Goal: Task Accomplishment & Management: Use online tool/utility

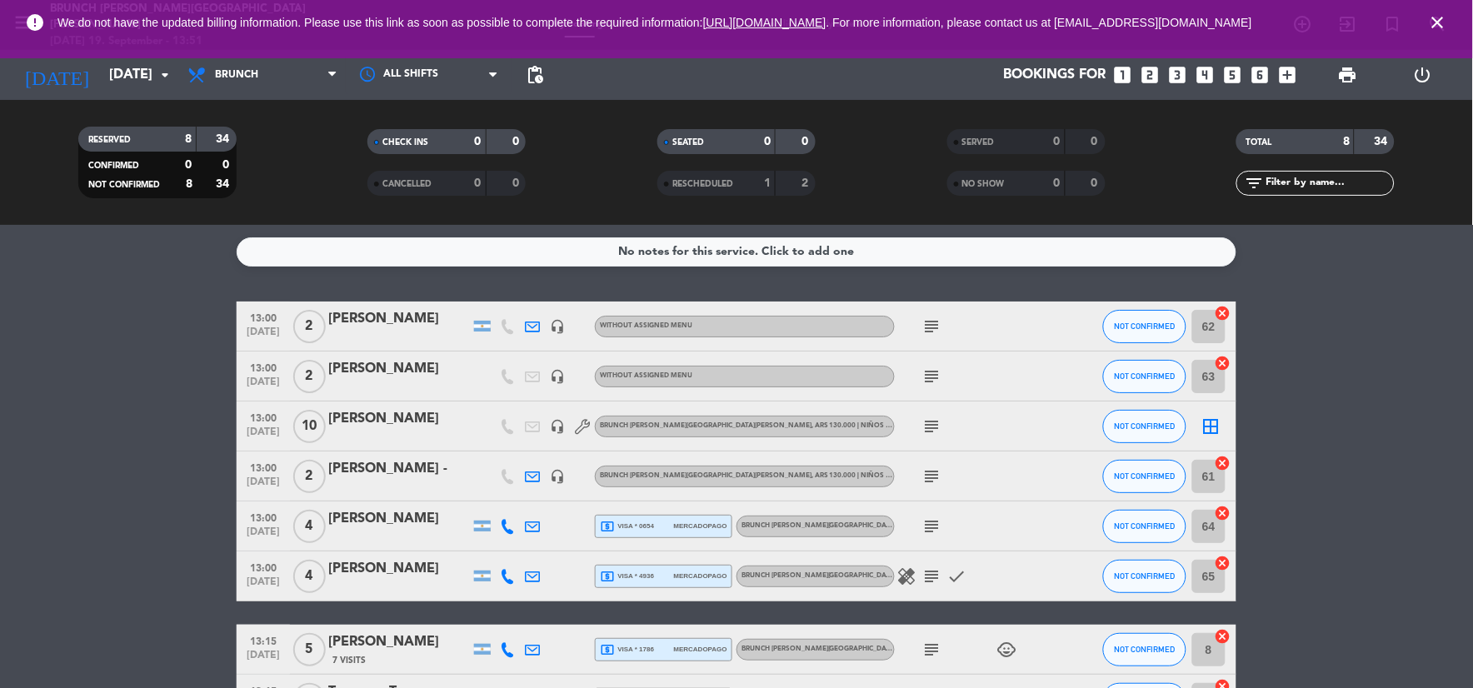
click at [60, 427] on bookings-row "13:00 [DATE] 2 [PERSON_NAME] headset_mic Without assigned menu subject NOT CONF…" at bounding box center [736, 513] width 1473 height 423
click at [1431, 25] on icon "close" at bounding box center [1438, 22] width 20 height 20
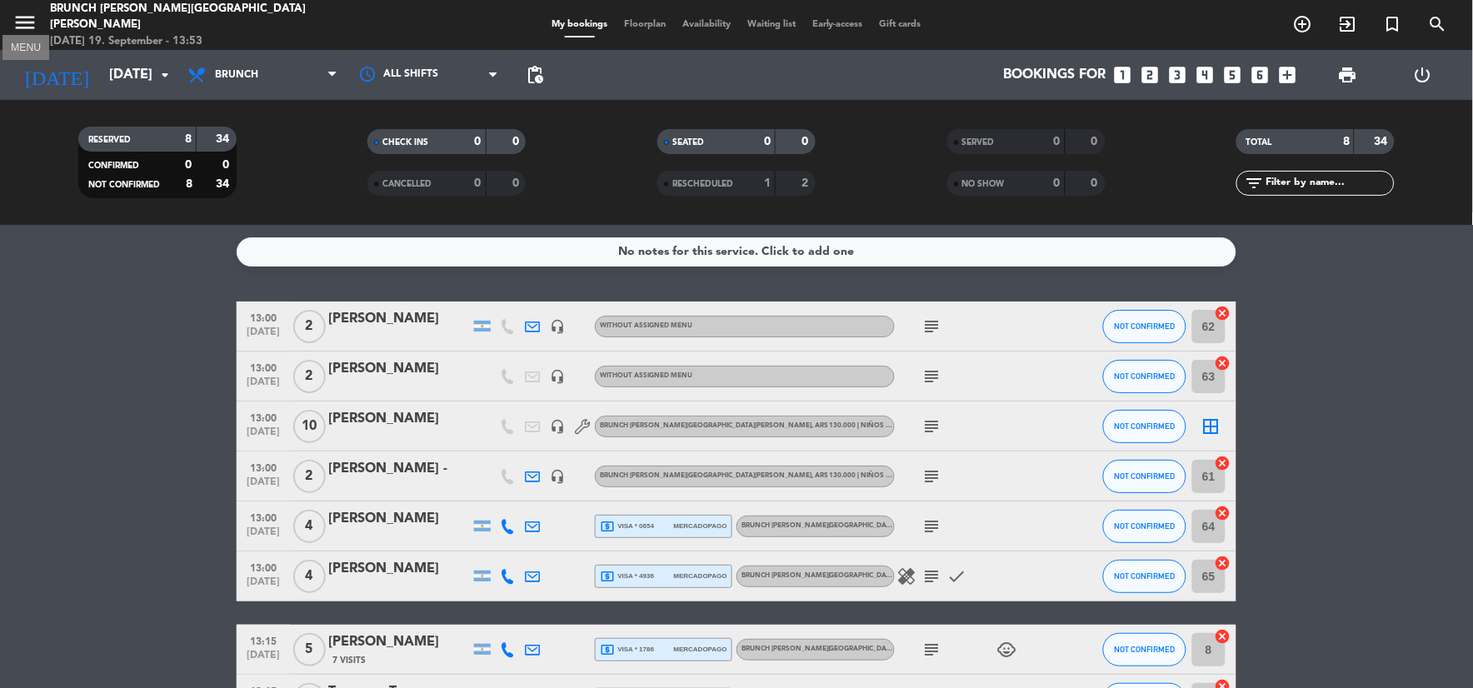
click at [33, 27] on icon "menu" at bounding box center [24, 22] width 25 height 25
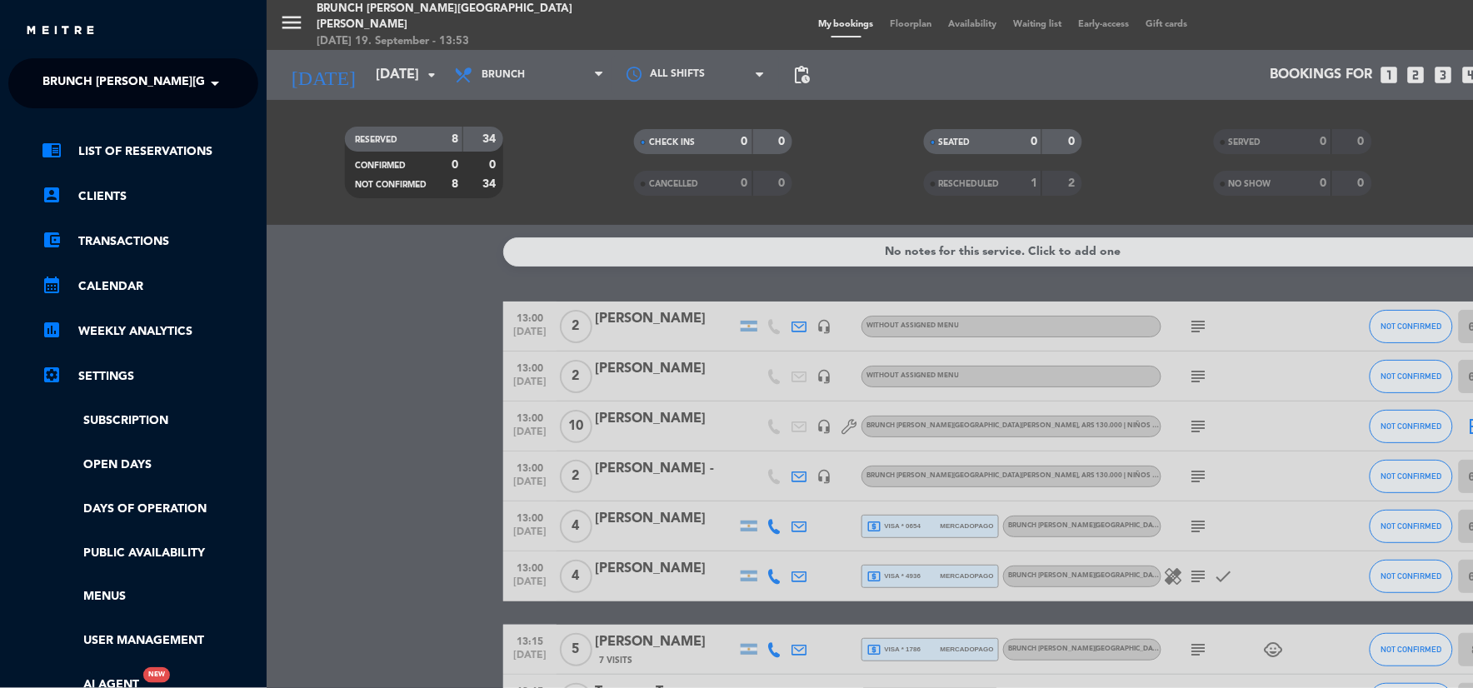
click at [128, 98] on span "Brunch [PERSON_NAME][GEOGRAPHIC_DATA][PERSON_NAME]" at bounding box center [227, 83] width 370 height 35
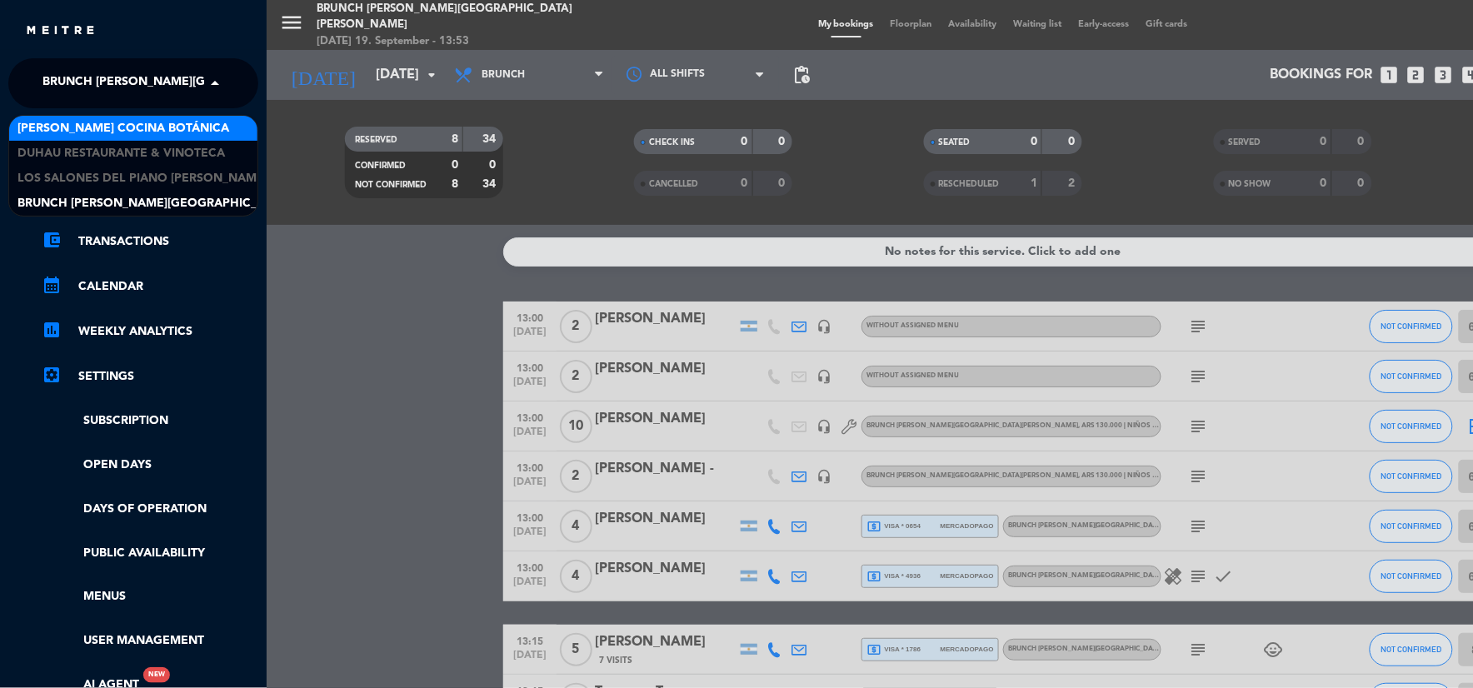
click at [134, 130] on span "[PERSON_NAME] Cocina Botánica" at bounding box center [123, 128] width 212 height 19
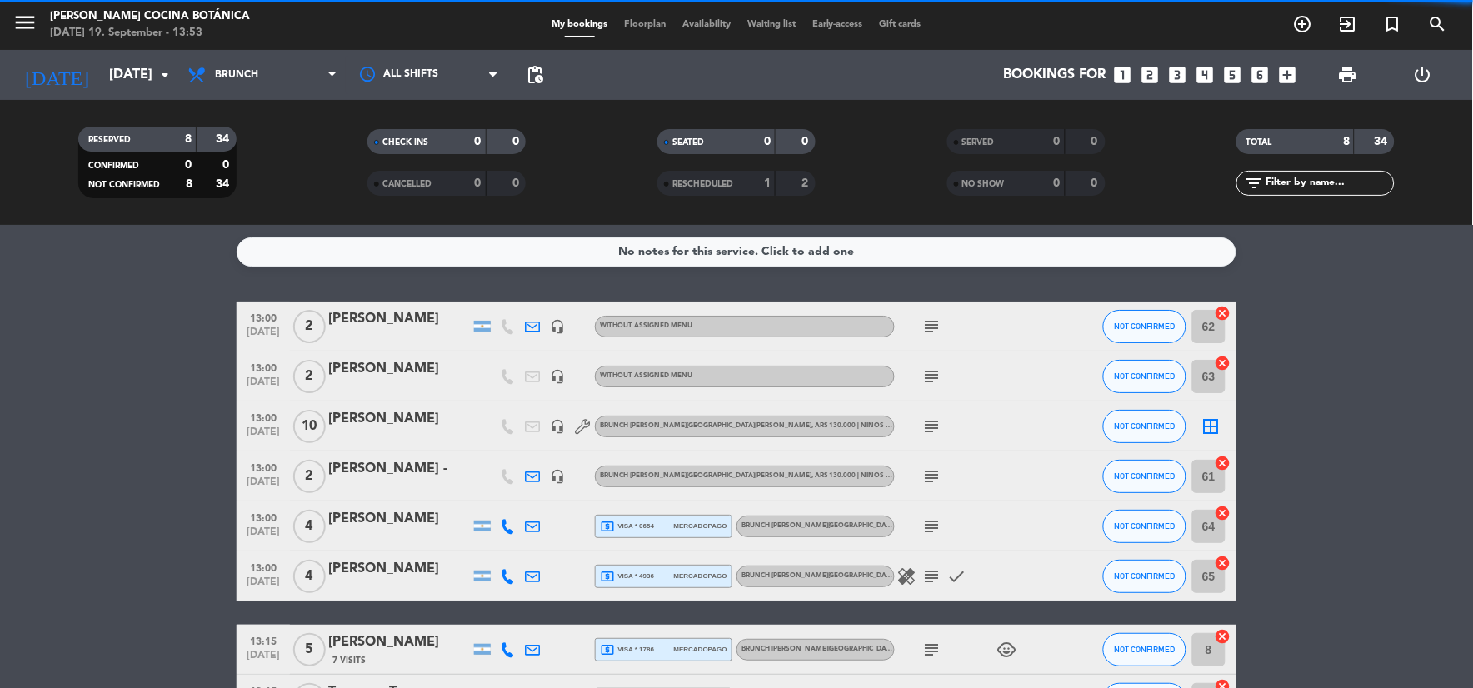
click at [93, 53] on div "[DATE] [DATE] arrow_drop_down" at bounding box center [95, 75] width 167 height 50
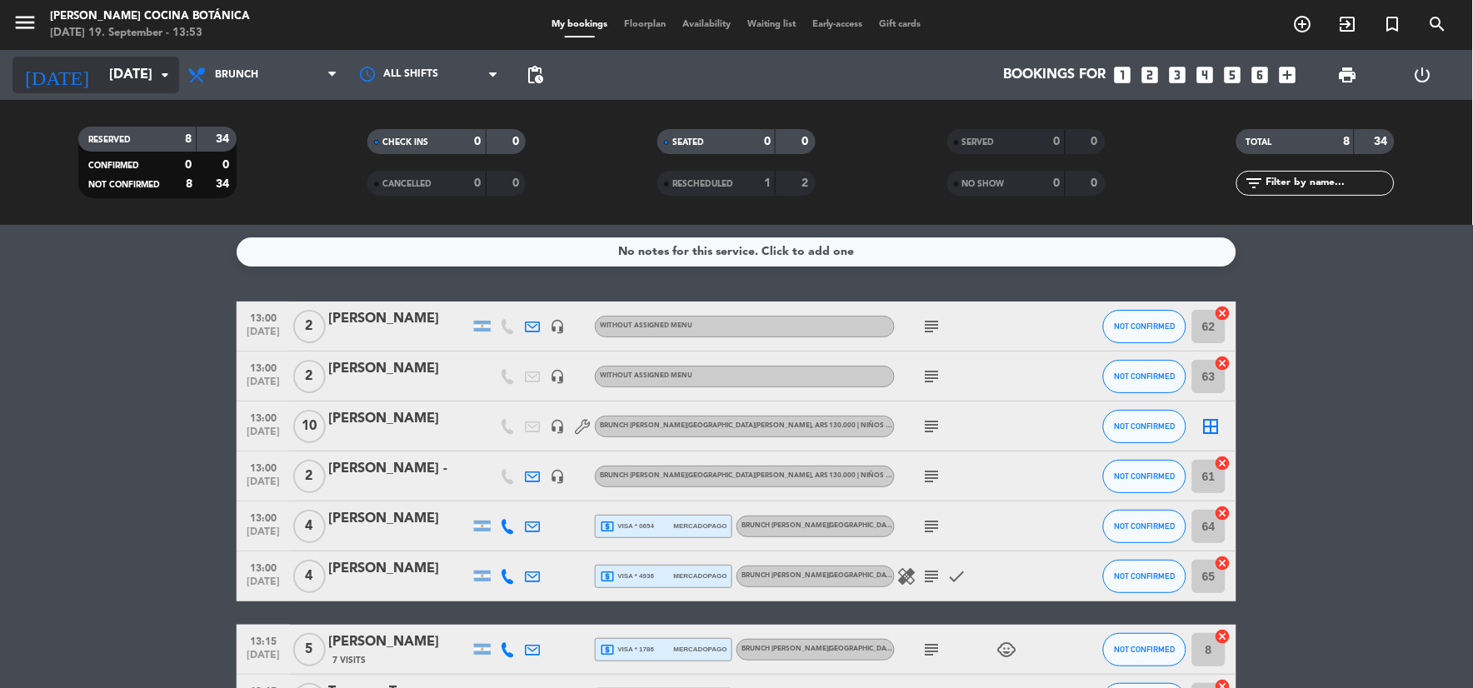
click at [111, 75] on input "[DATE]" at bounding box center [189, 75] width 177 height 32
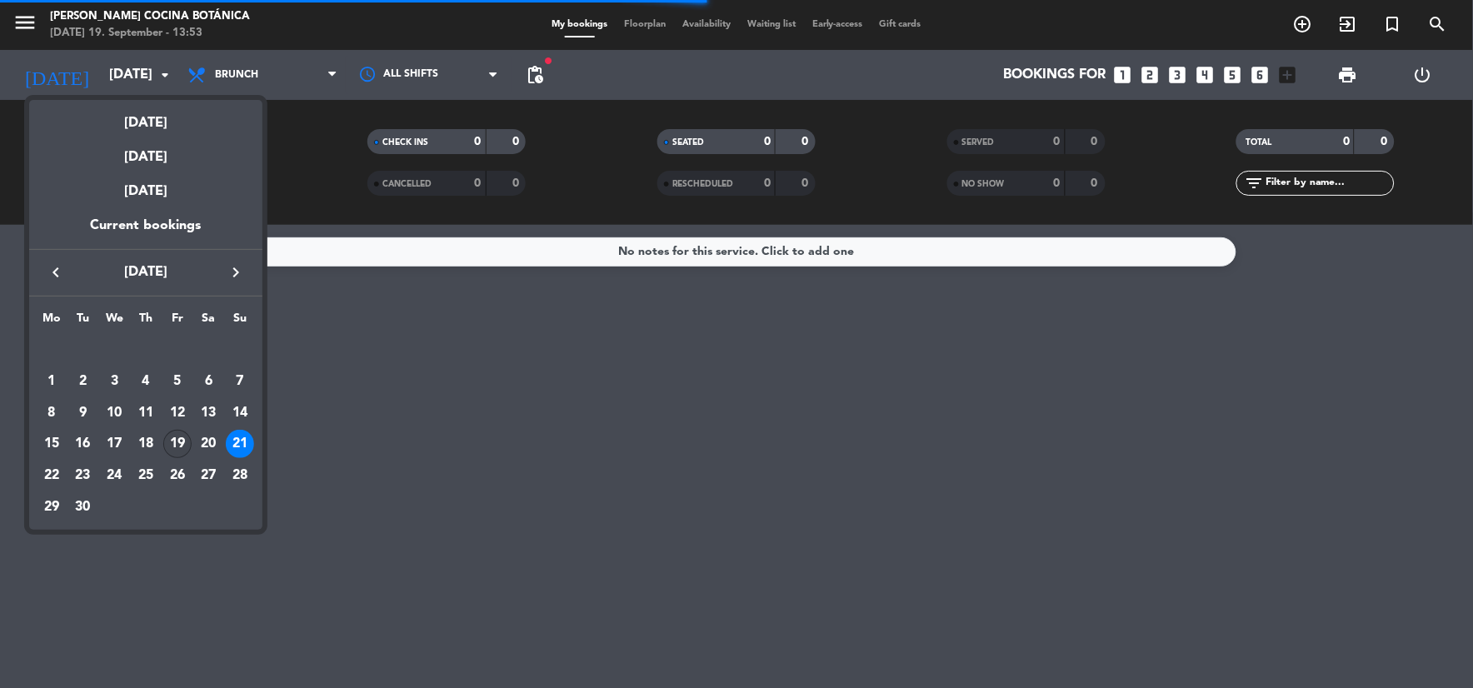
click at [171, 446] on div "19" at bounding box center [177, 444] width 28 height 28
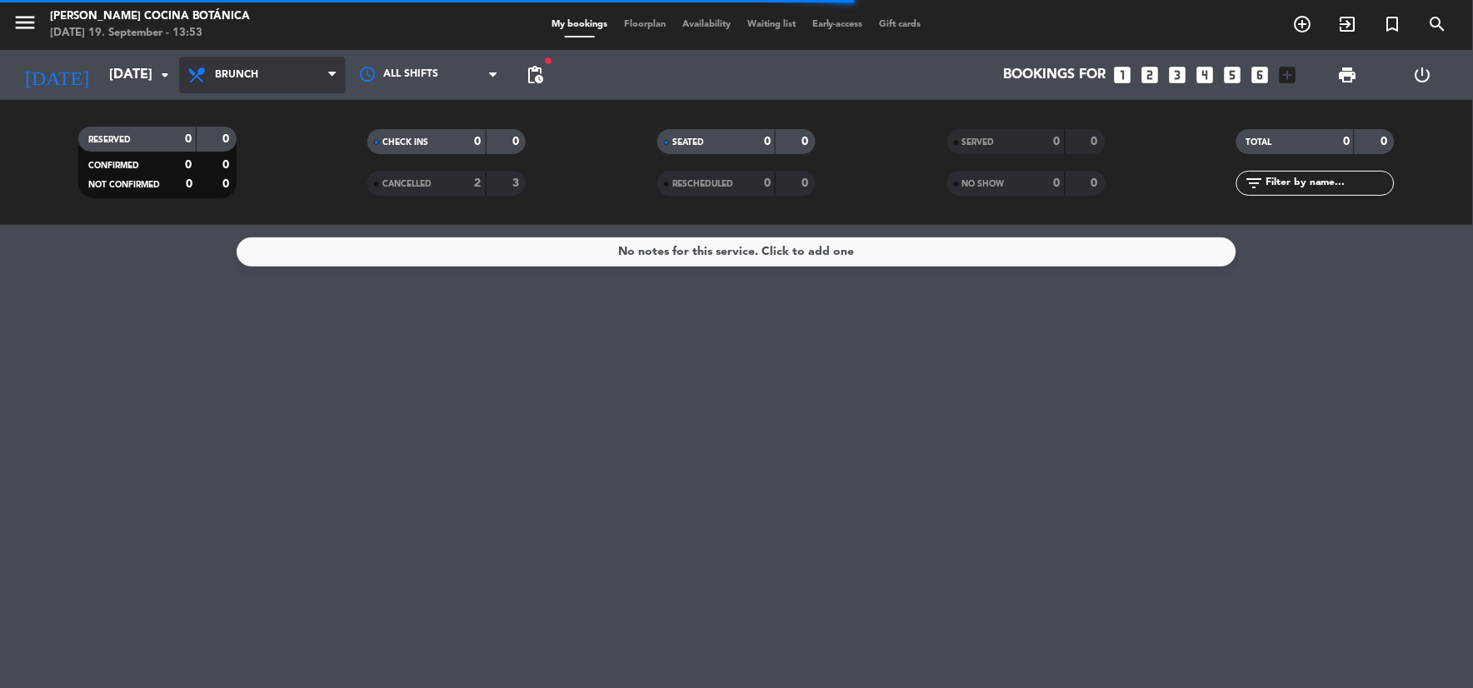
click at [254, 65] on span "Brunch" at bounding box center [262, 75] width 167 height 37
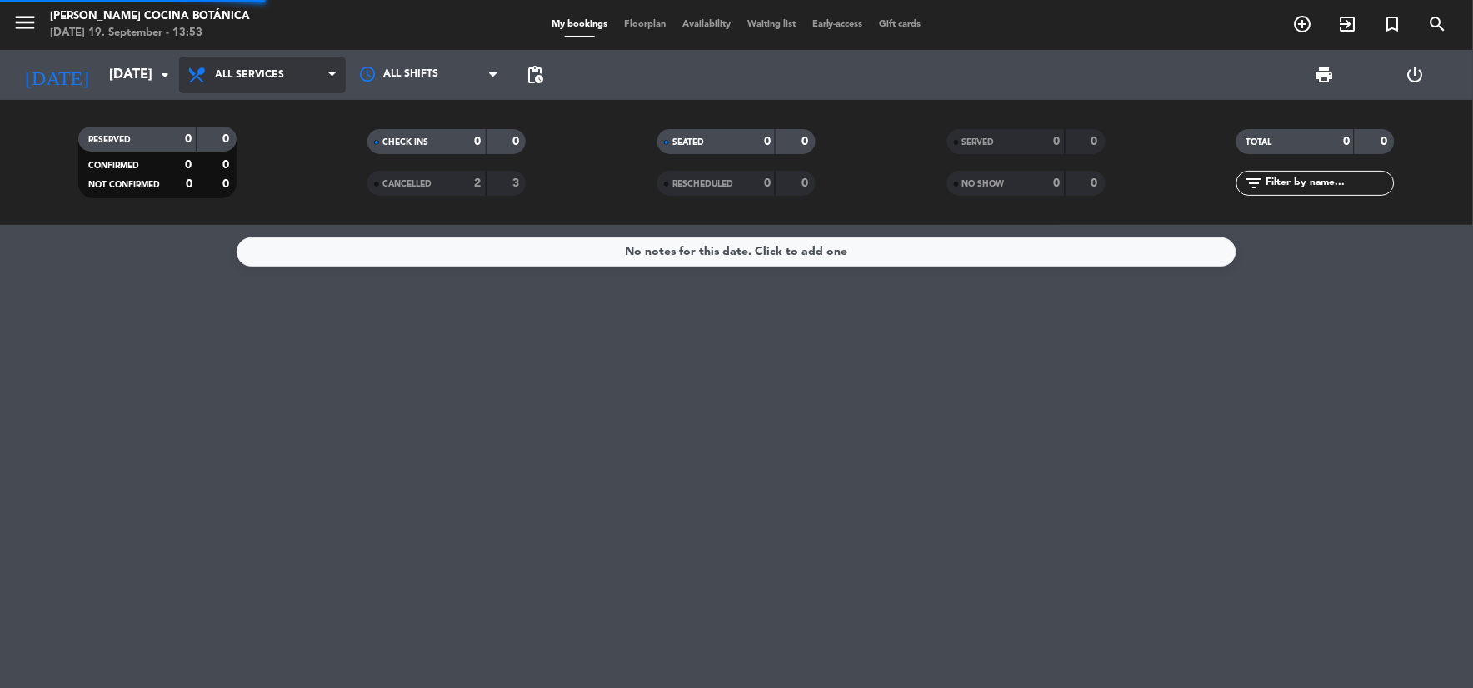
click at [262, 112] on div "menu [PERSON_NAME] Cocina Botánica [DATE] 19. September - 13:53 My bookings Flo…" at bounding box center [736, 112] width 1473 height 225
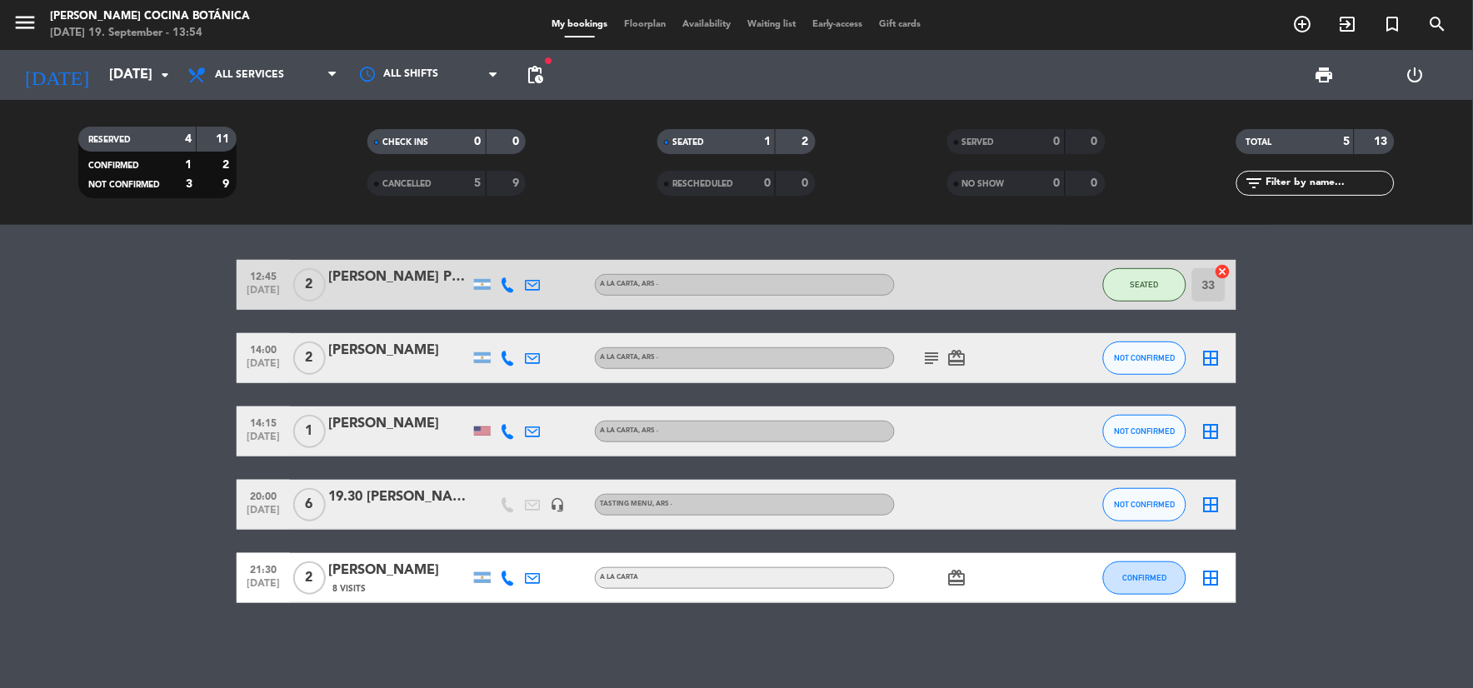
click at [950, 571] on icon "card_giftcard" at bounding box center [957, 578] width 20 height 20
click at [927, 348] on icon "subject" at bounding box center [932, 358] width 20 height 20
click at [981, 635] on div "12:45 [DATE] 2 [PERSON_NAME] Panasco [PERSON_NAME] , ARS - SEATED 33 cancel 14:…" at bounding box center [736, 456] width 1473 height 463
click at [106, 86] on input "[DATE]" at bounding box center [189, 75] width 177 height 32
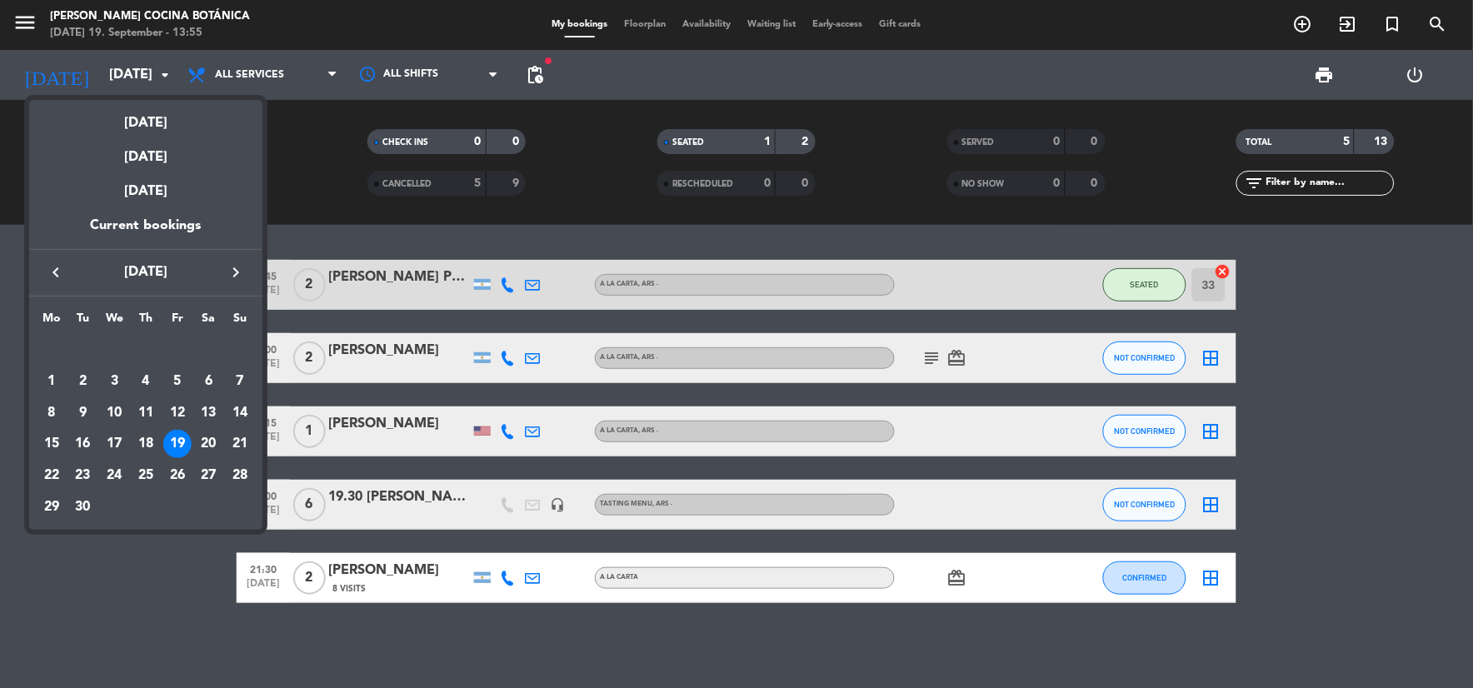
click at [202, 446] on div "20" at bounding box center [208, 444] width 28 height 28
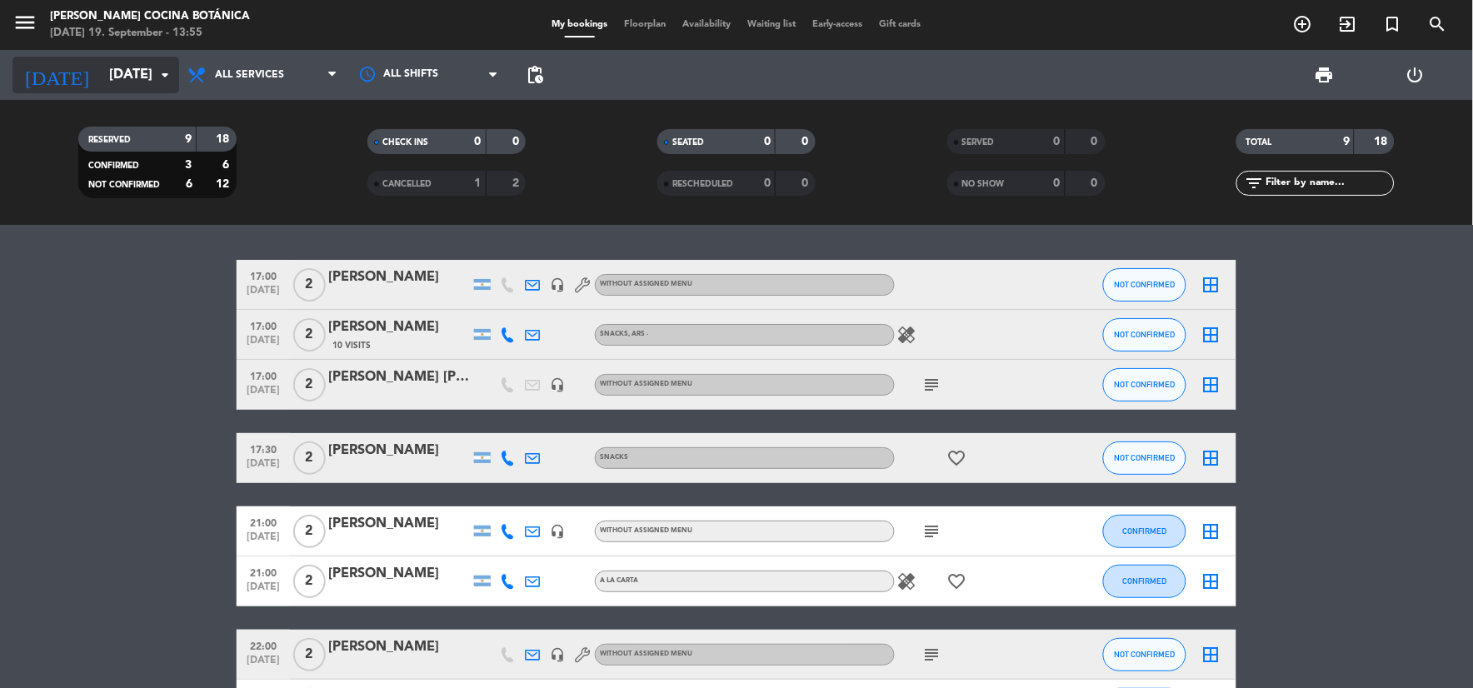
click at [171, 69] on icon "arrow_drop_down" at bounding box center [165, 75] width 20 height 20
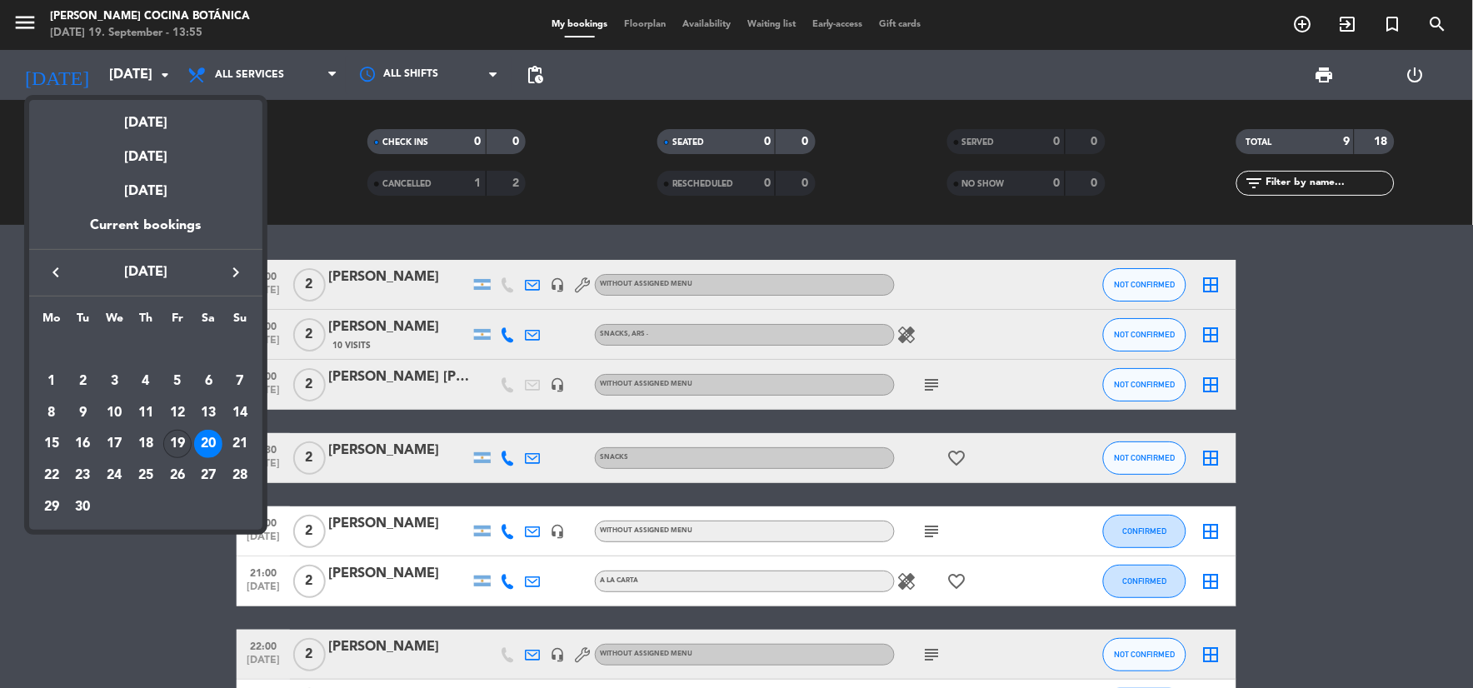
click at [175, 440] on div "19" at bounding box center [177, 444] width 28 height 28
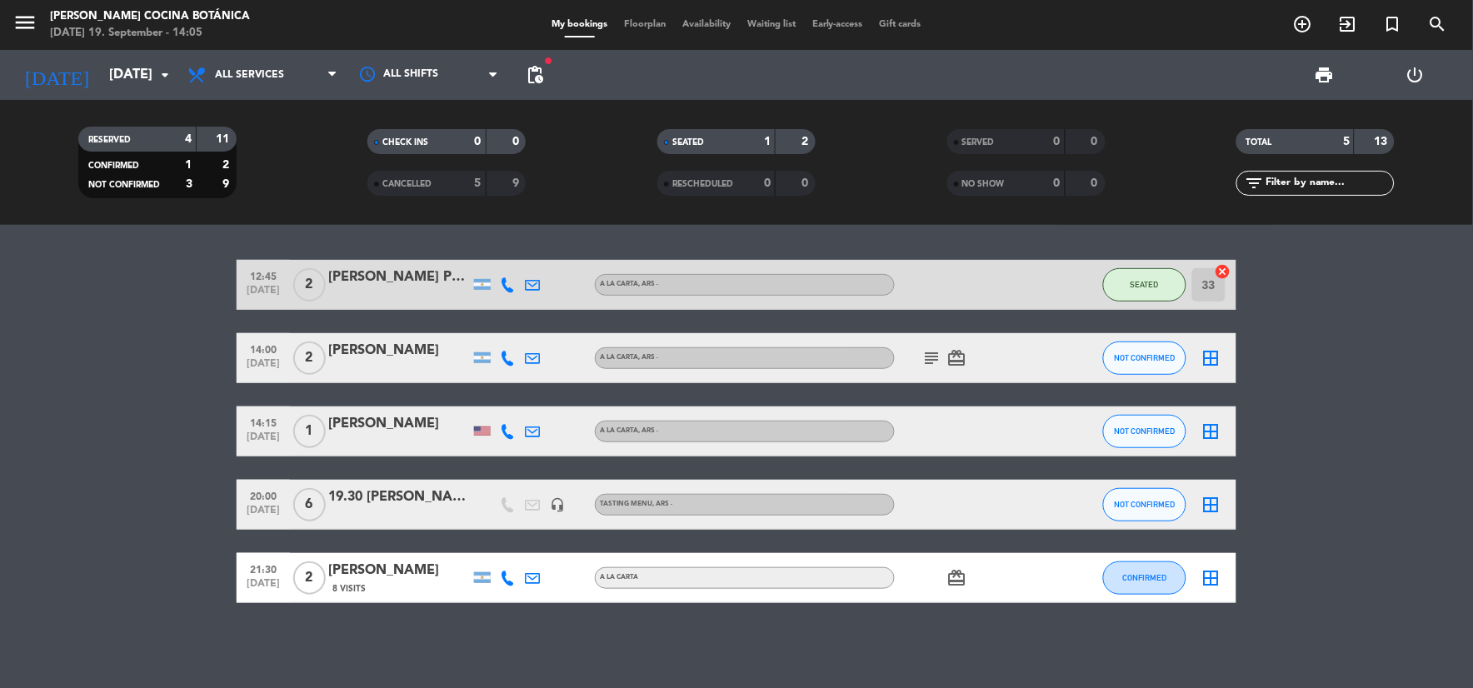
click at [20, 30] on icon "menu" at bounding box center [24, 22] width 25 height 25
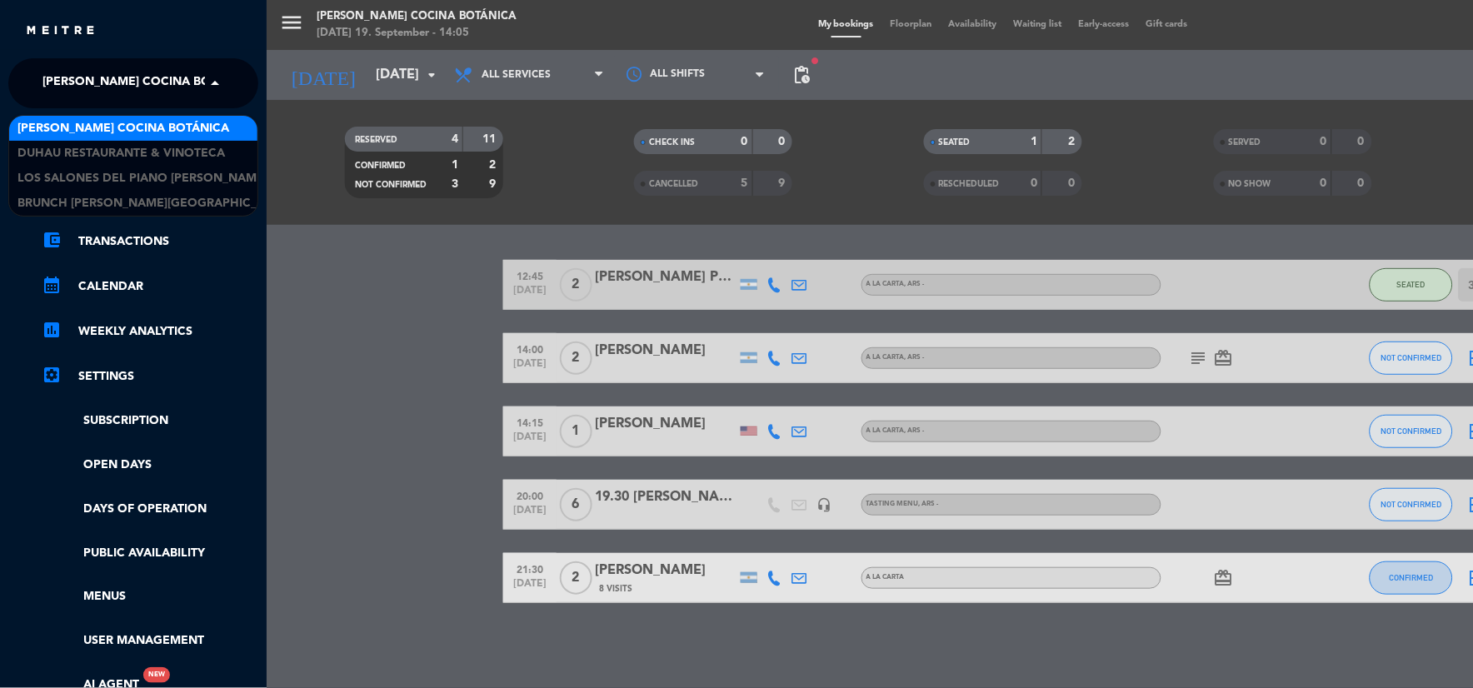
click at [147, 77] on span "[PERSON_NAME] Cocina Botánica" at bounding box center [148, 83] width 212 height 35
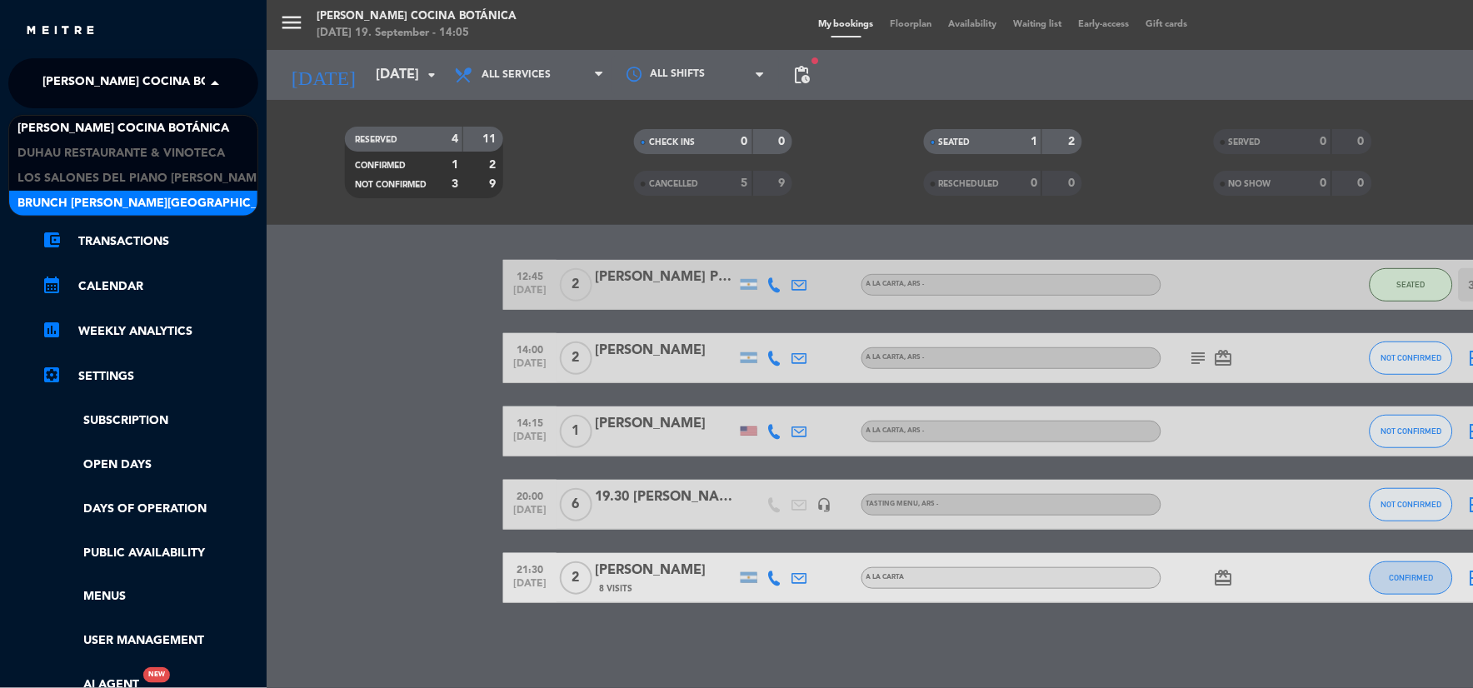
click at [152, 213] on div "Brunch [PERSON_NAME][GEOGRAPHIC_DATA][PERSON_NAME]" at bounding box center [133, 203] width 248 height 25
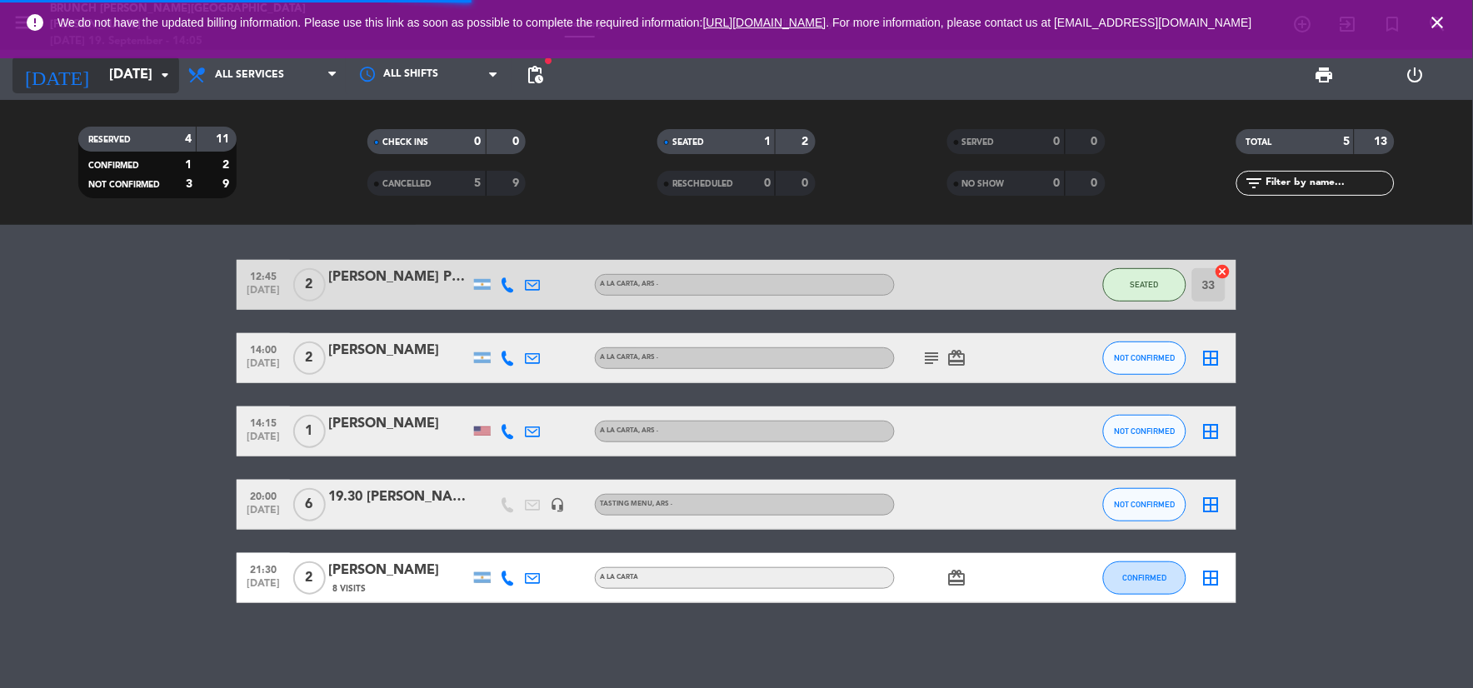
click at [101, 67] on input "[DATE]" at bounding box center [189, 75] width 177 height 32
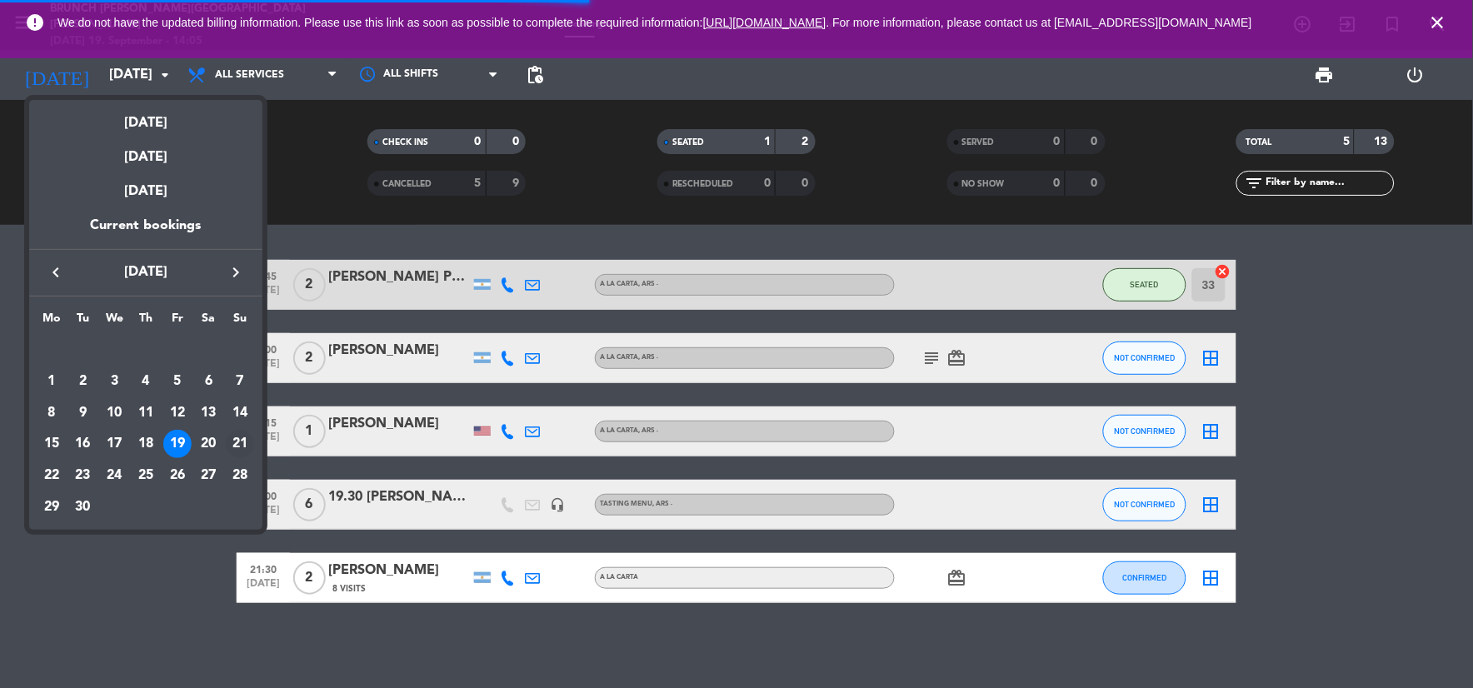
click at [236, 441] on div "21" at bounding box center [240, 444] width 28 height 28
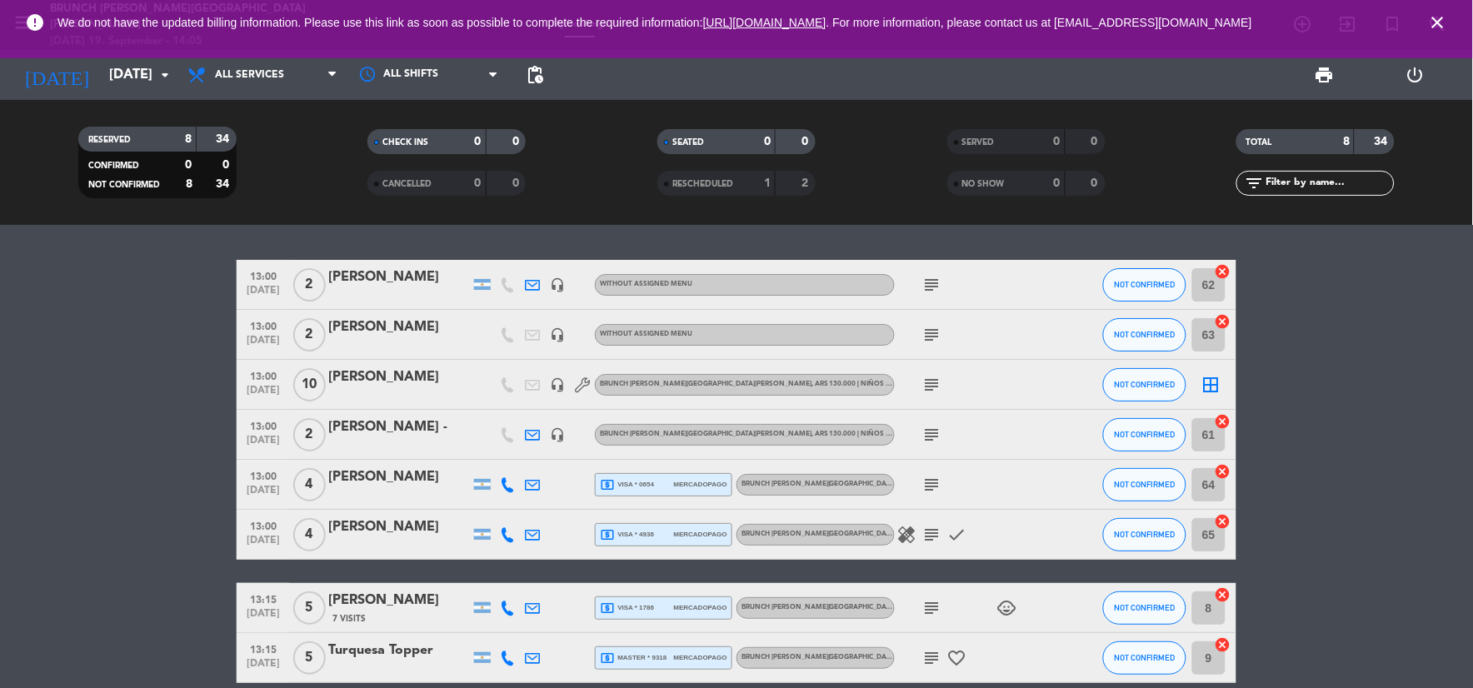
scroll to position [77, 0]
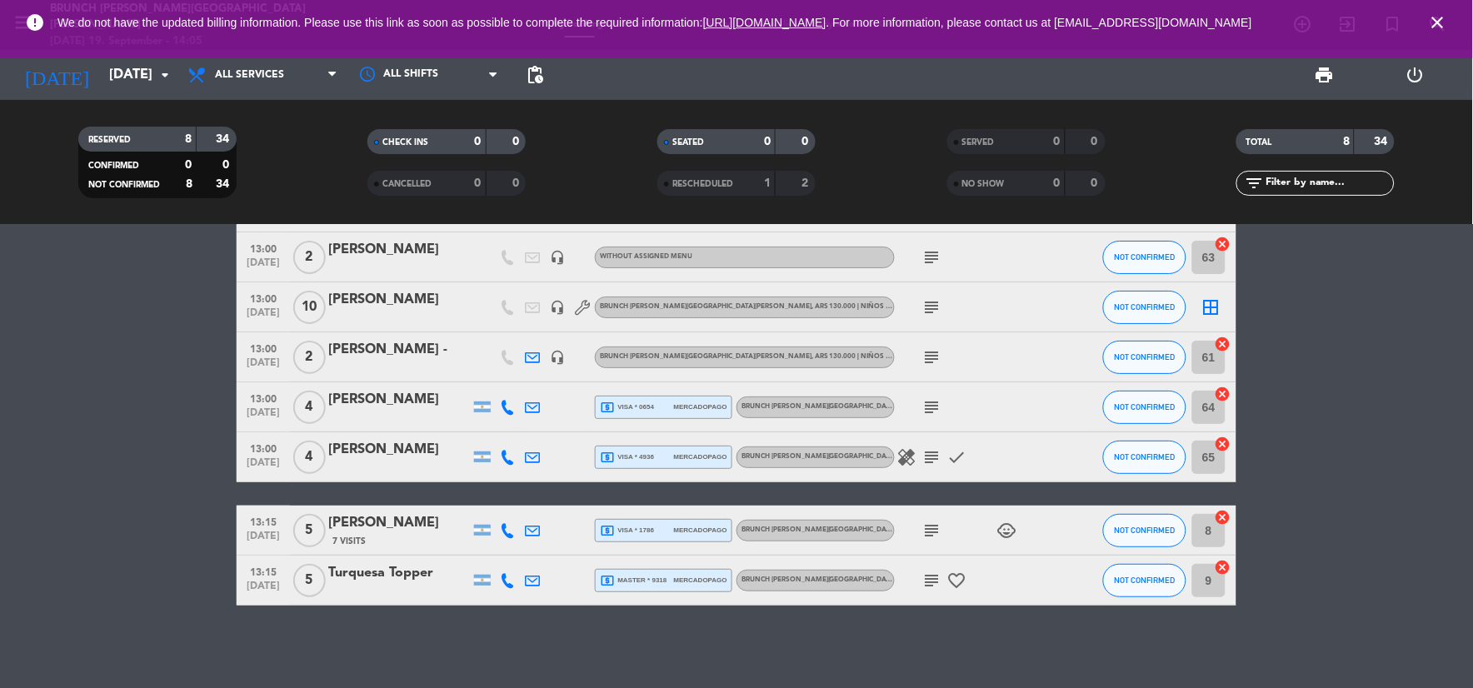
click at [681, 587] on div "local_atm master * 9318 mercadopago" at bounding box center [663, 581] width 127 height 22
click at [681, 585] on span "mercadopago" at bounding box center [700, 580] width 53 height 11
click at [923, 587] on icon "subject" at bounding box center [932, 581] width 20 height 20
click at [925, 541] on div "op 125349099553" at bounding box center [933, 549] width 104 height 17
click at [927, 531] on icon "subject" at bounding box center [932, 531] width 20 height 20
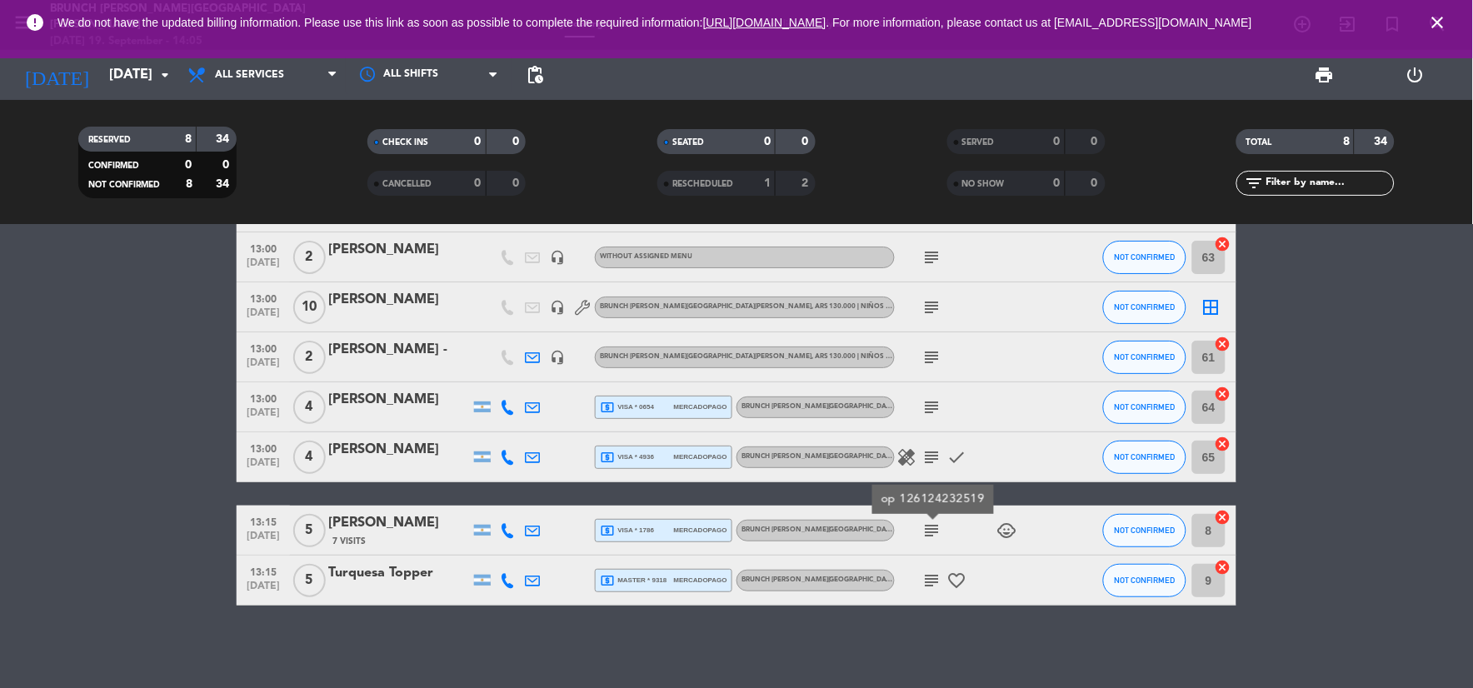
click at [920, 461] on span "subject" at bounding box center [932, 457] width 25 height 20
click at [930, 440] on div "healing subject check" at bounding box center [970, 456] width 150 height 49
click at [933, 452] on icon "subject" at bounding box center [932, 457] width 20 height 20
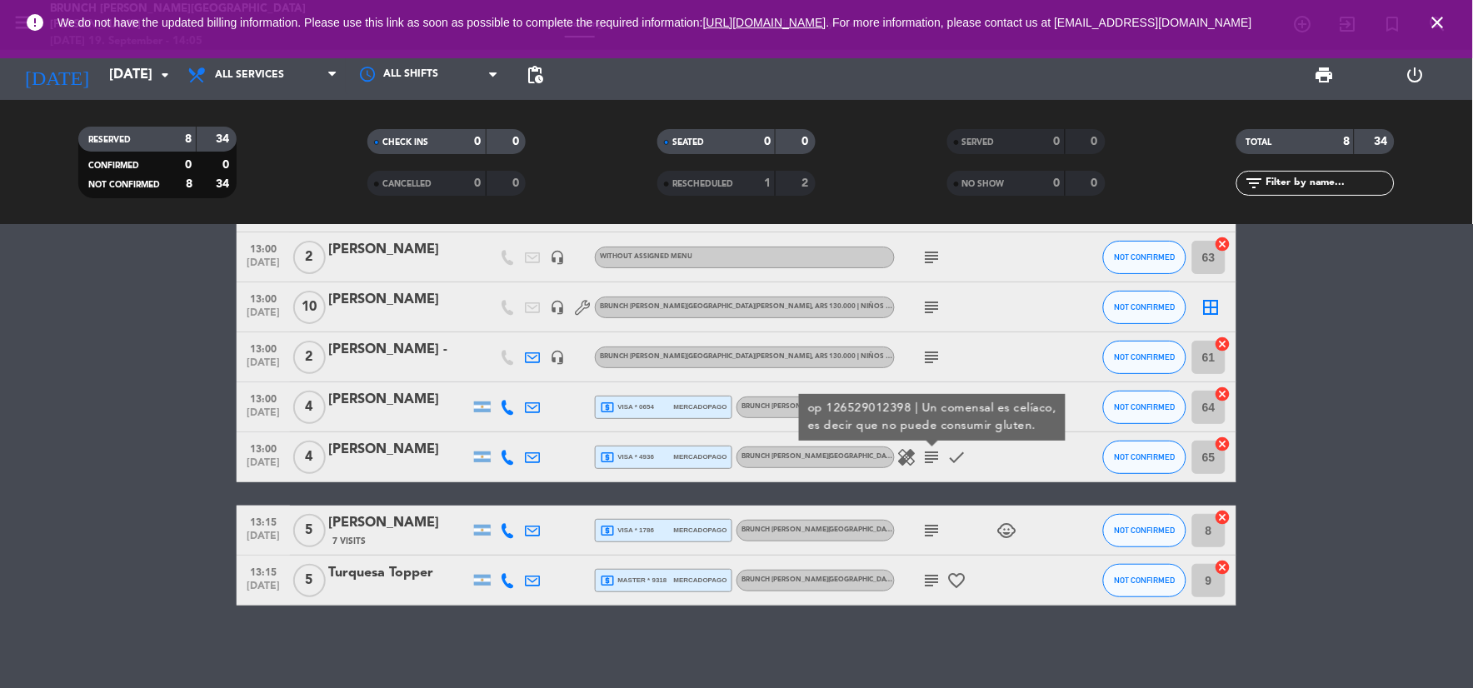
click at [934, 394] on div "op 126529012398 | Un comensal es celíaco, es decir que no puede consumir gluten." at bounding box center [932, 417] width 267 height 47
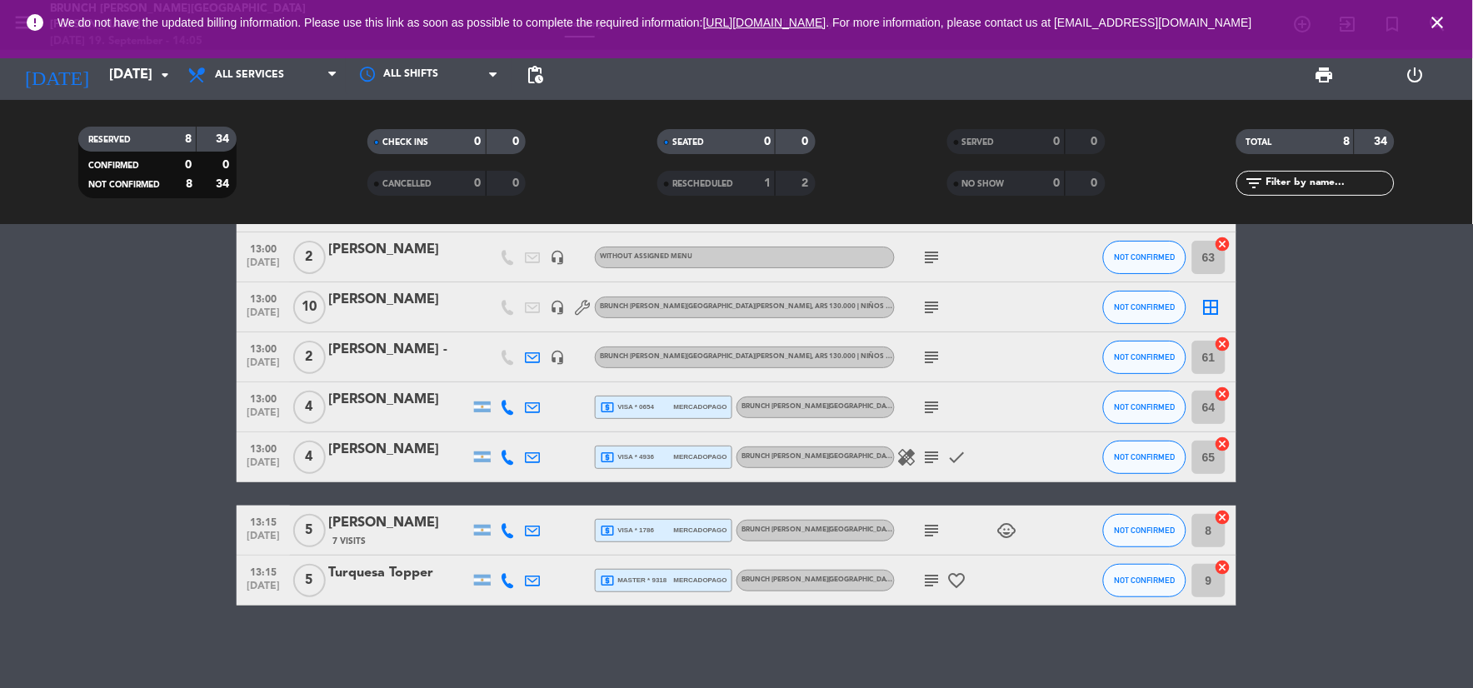
click at [934, 400] on icon "subject" at bounding box center [932, 407] width 20 height 20
click at [691, 563] on div "13:15 [DATE] 5 Turquesa Topper local_atm master * 9318 mercadopago Brunch [PERS…" at bounding box center [737, 581] width 1000 height 50
click at [688, 576] on span "mercadopago" at bounding box center [700, 580] width 53 height 11
click at [929, 578] on icon "subject" at bounding box center [932, 581] width 20 height 20
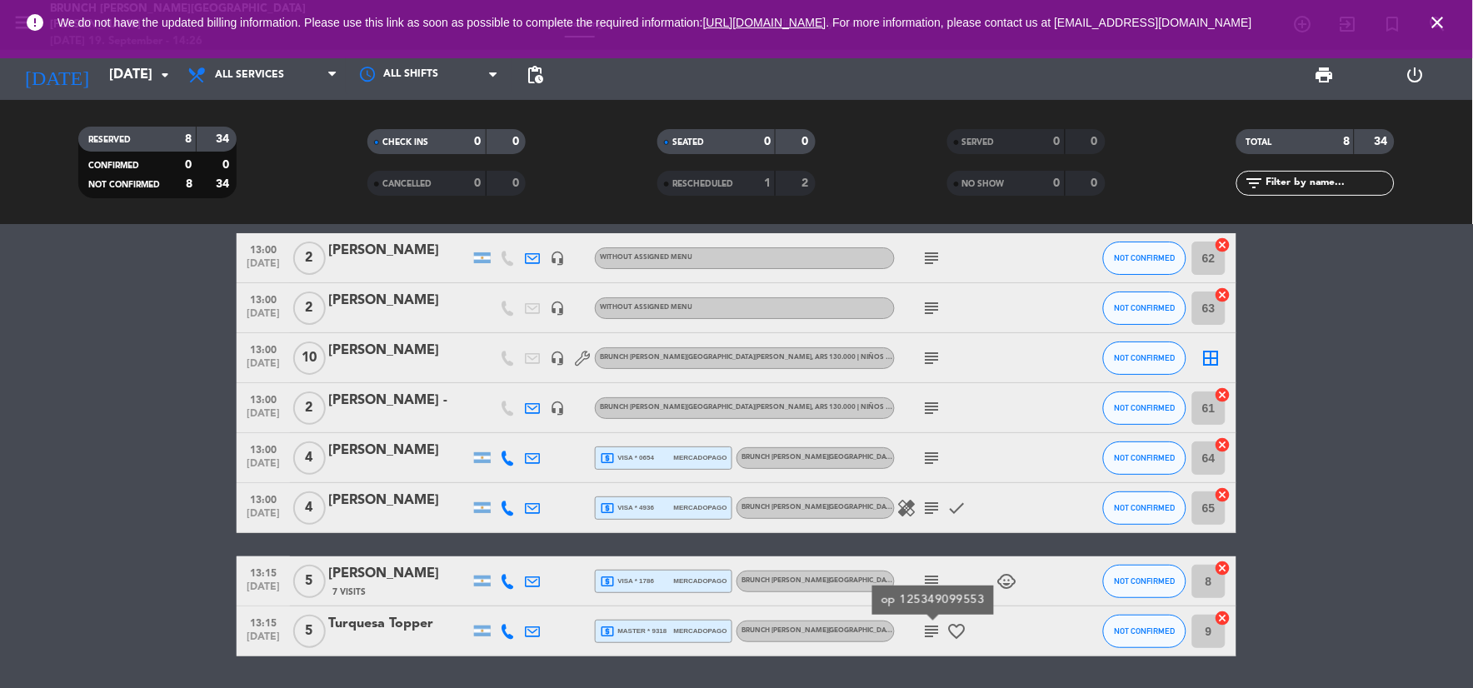
scroll to position [0, 0]
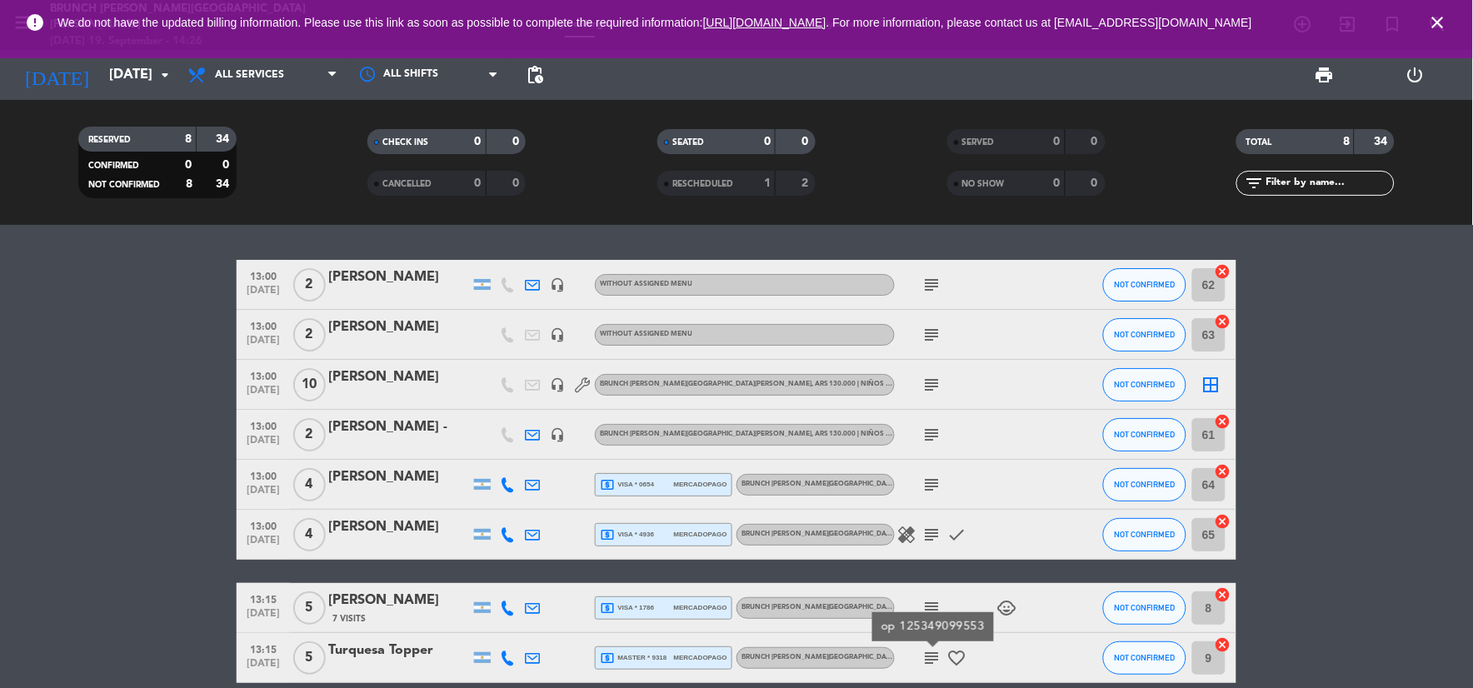
click at [934, 427] on icon "subject" at bounding box center [932, 435] width 20 height 20
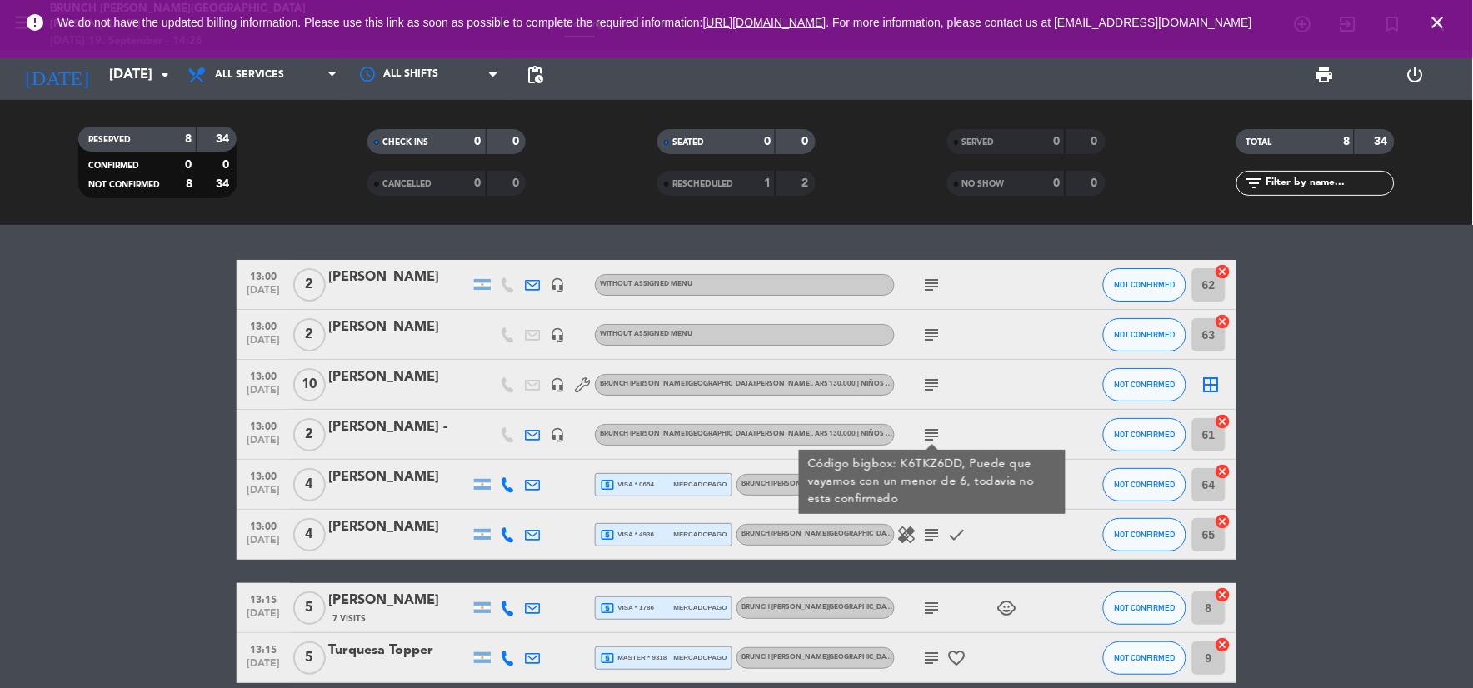
click at [934, 427] on icon "subject" at bounding box center [932, 435] width 20 height 20
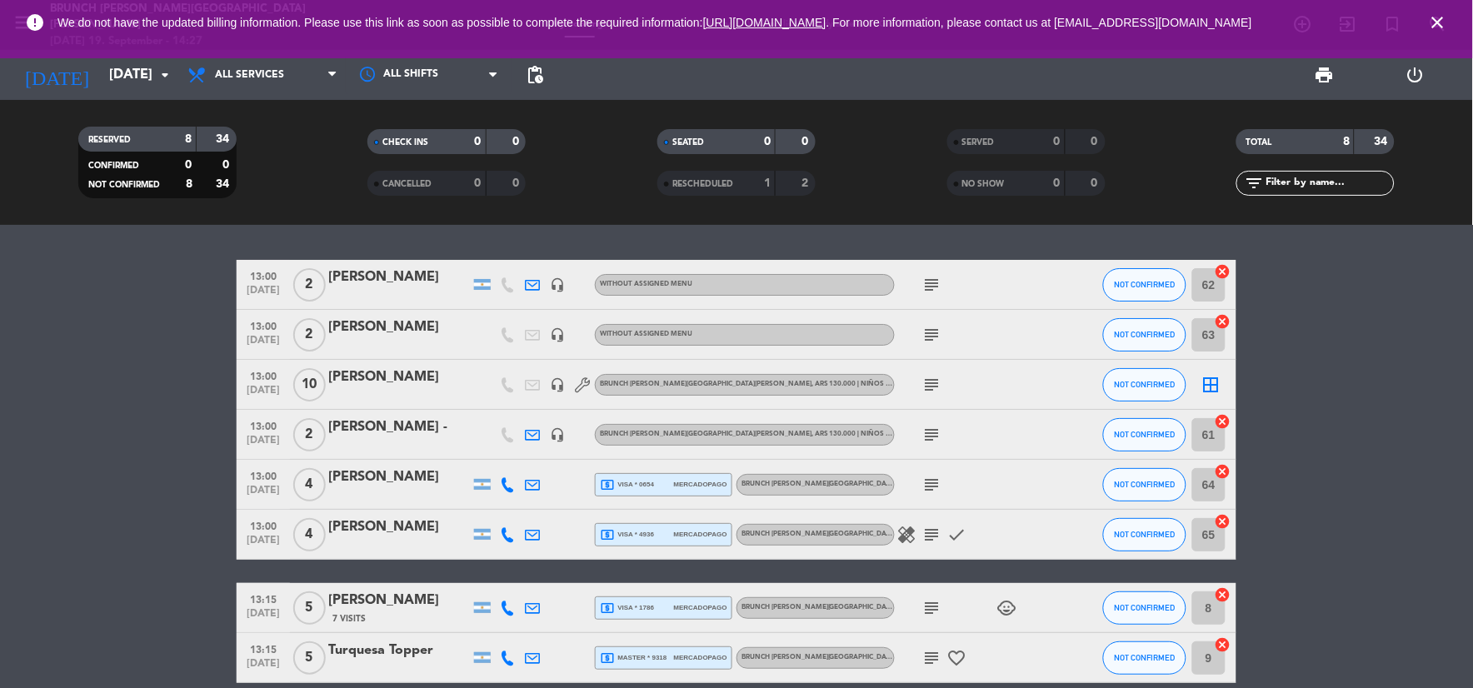
click at [1444, 10] on span "close" at bounding box center [1437, 22] width 45 height 45
click at [1439, 21] on icon "close" at bounding box center [1438, 22] width 20 height 20
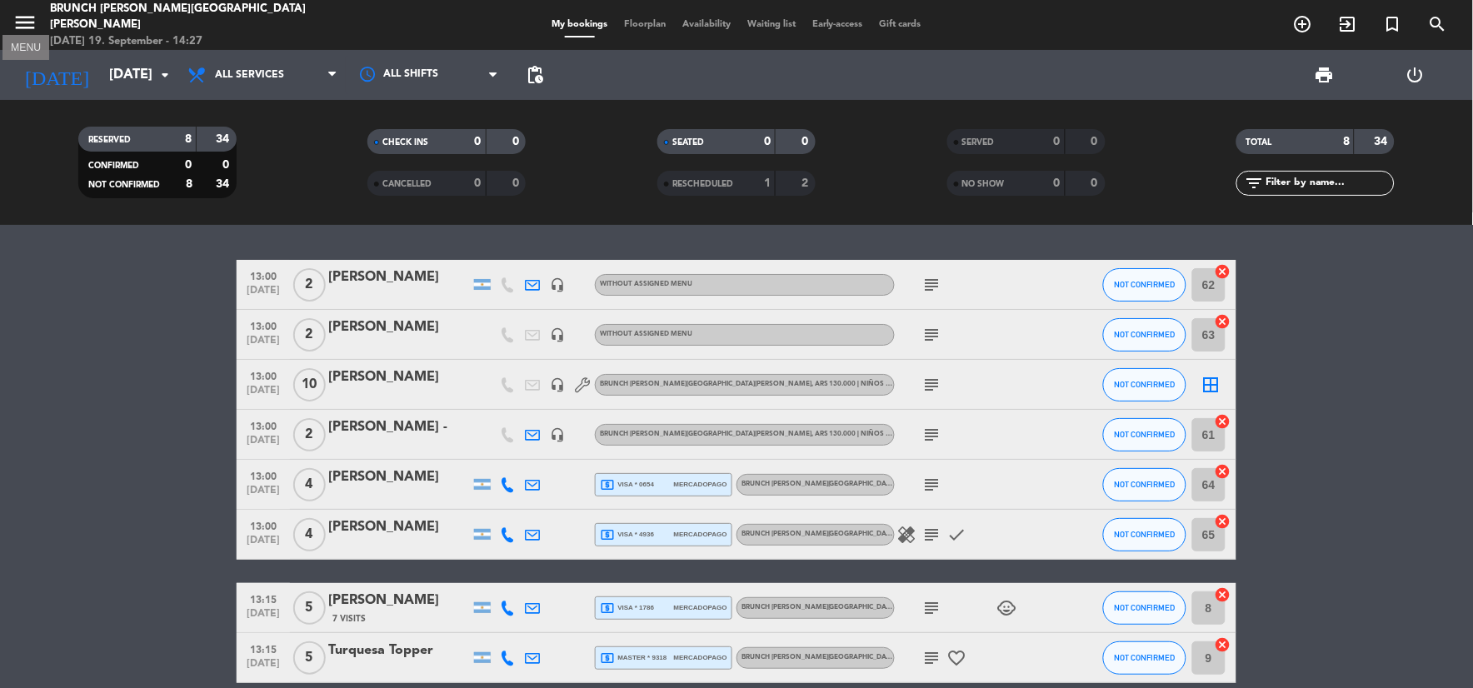
click at [18, 22] on icon "menu" at bounding box center [24, 22] width 25 height 25
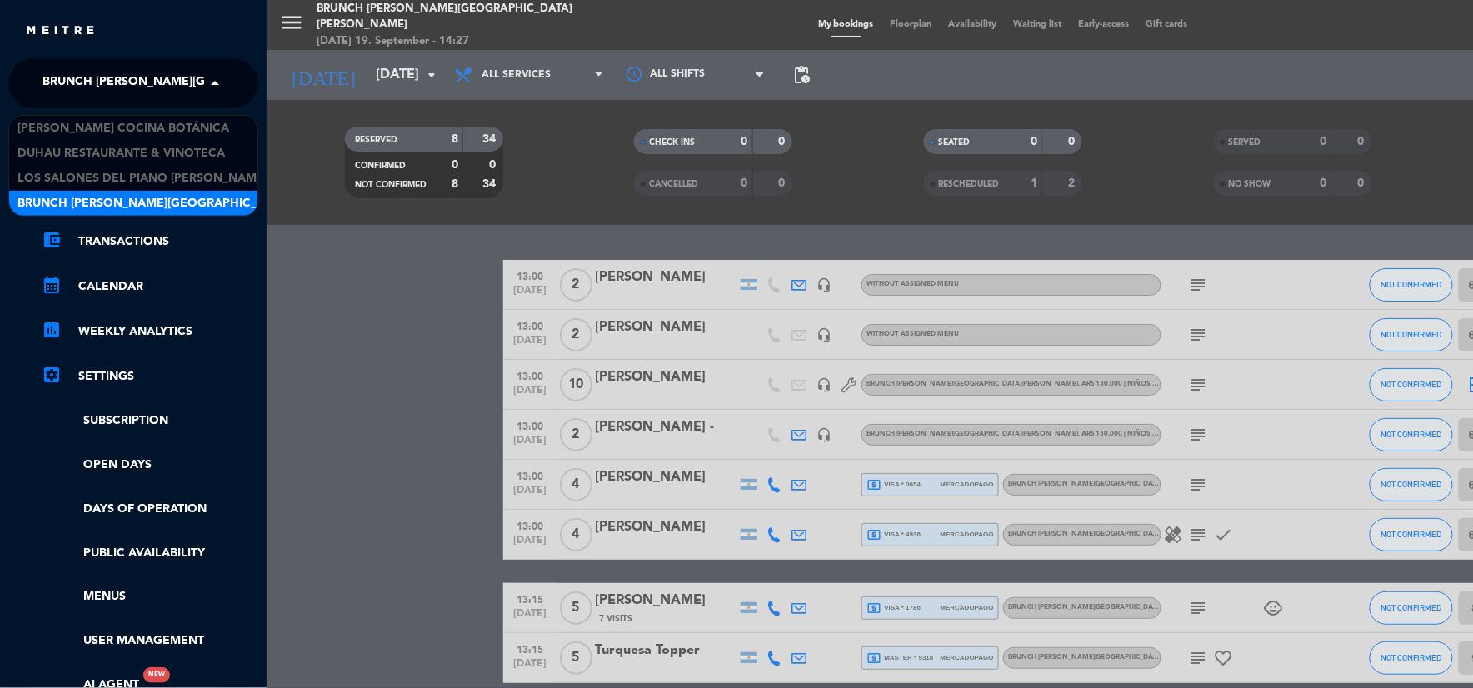
click at [129, 86] on span "Brunch [PERSON_NAME][GEOGRAPHIC_DATA][PERSON_NAME]" at bounding box center [227, 83] width 370 height 35
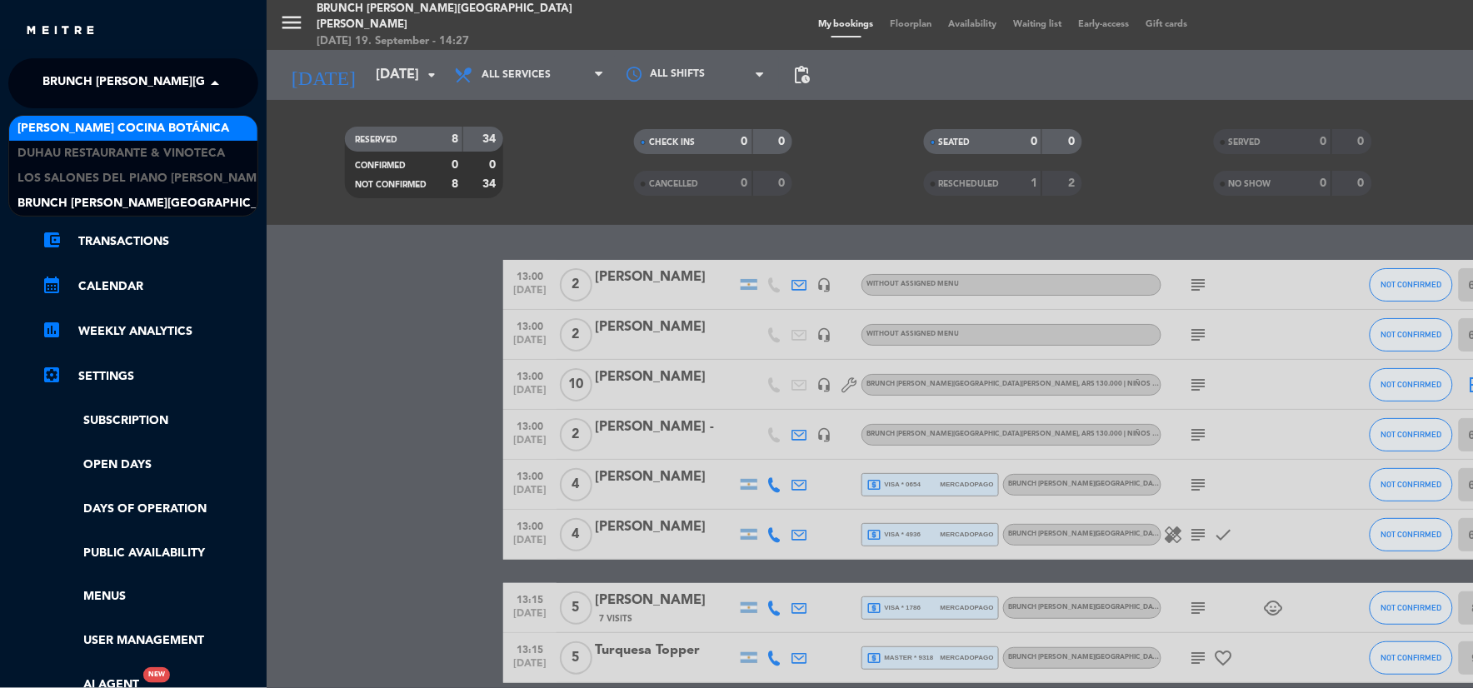
click at [164, 127] on span "[PERSON_NAME] Cocina Botánica" at bounding box center [123, 128] width 212 height 19
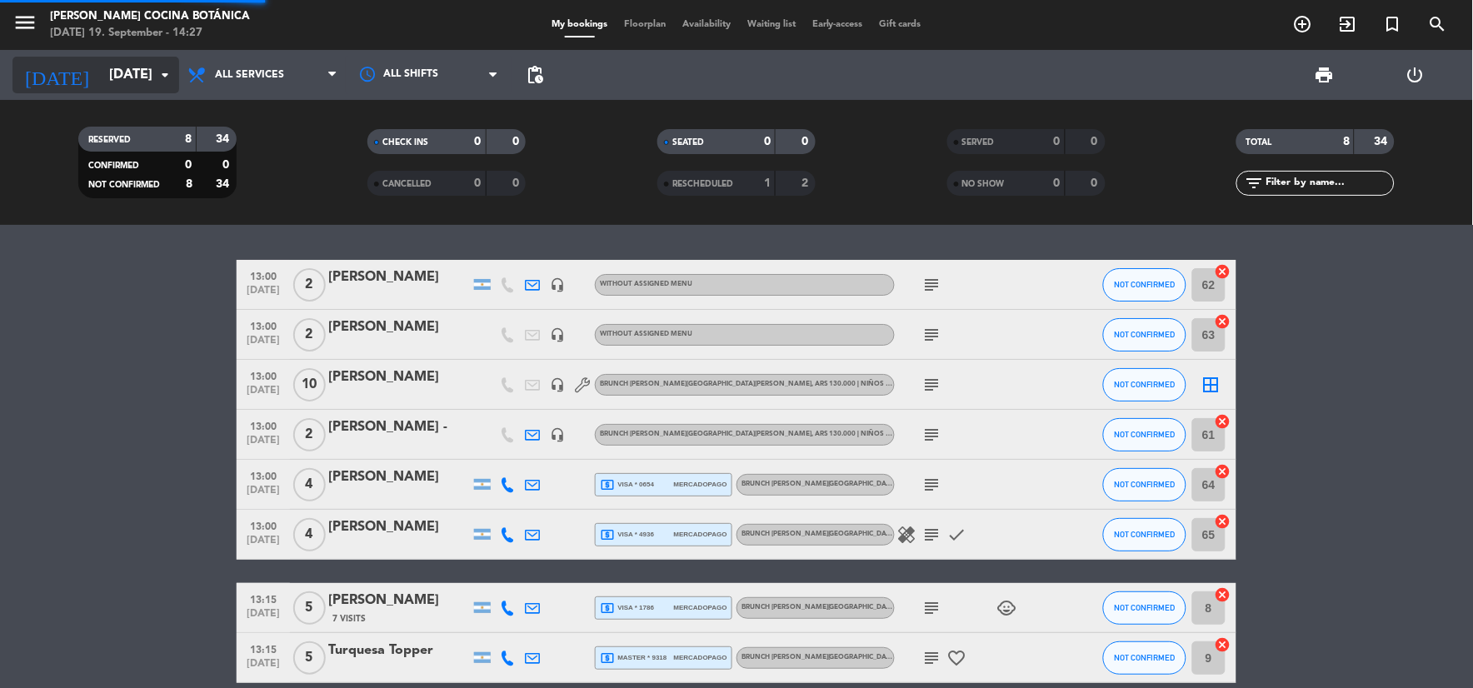
click at [101, 64] on input "[DATE]" at bounding box center [189, 75] width 177 height 32
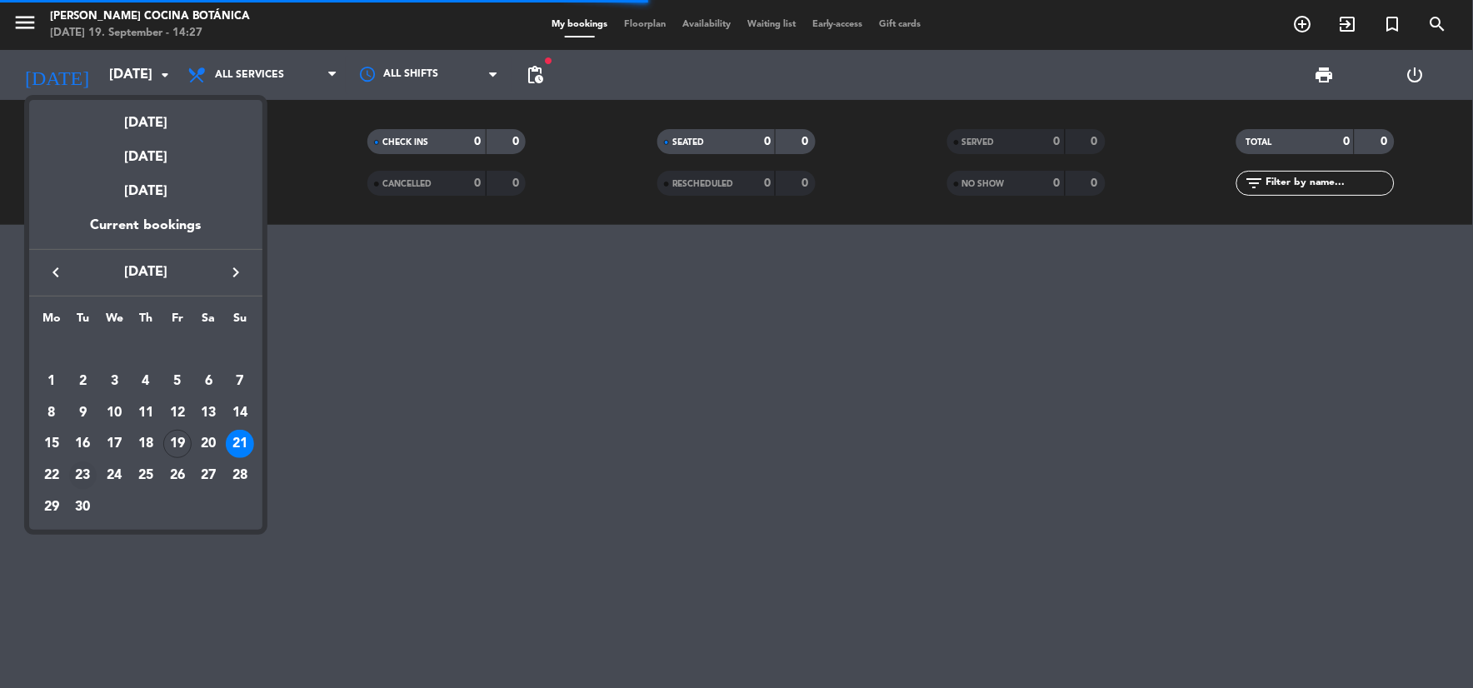
click at [75, 477] on div "23" at bounding box center [83, 475] width 28 height 28
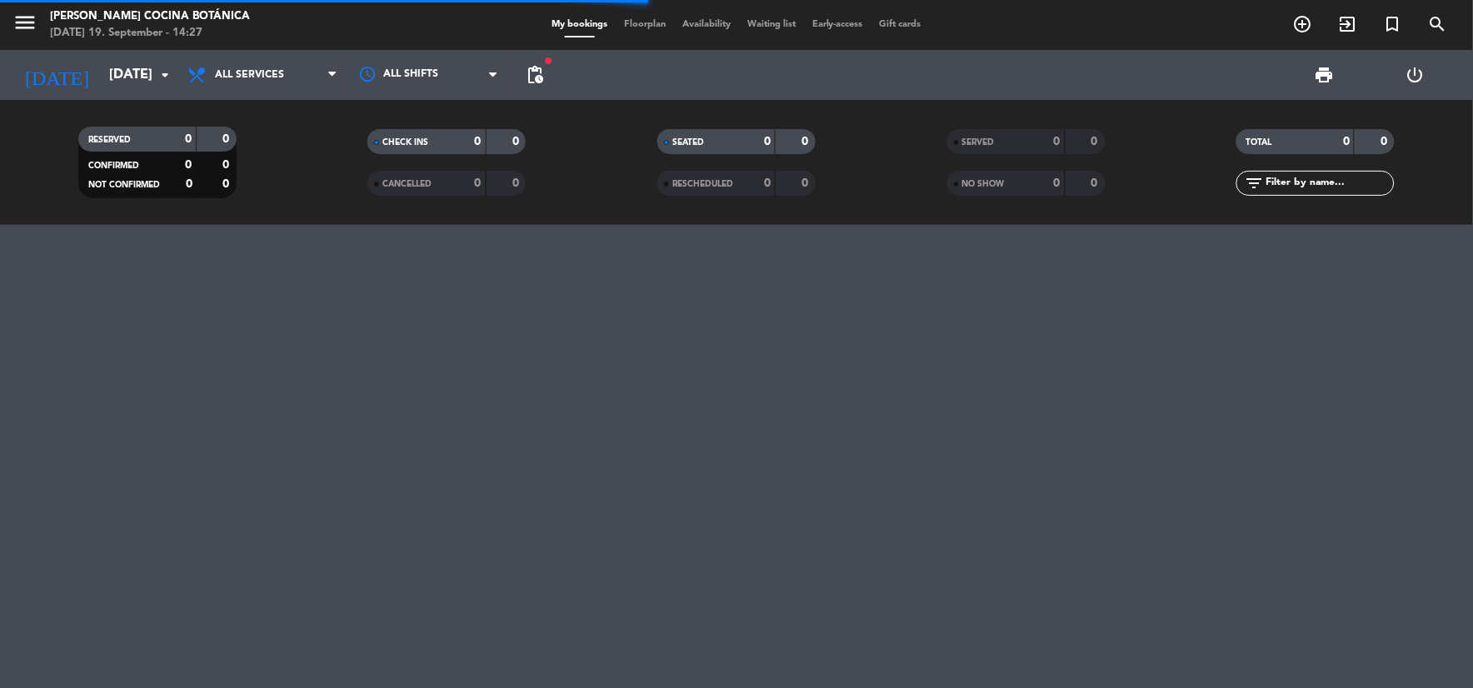
type input "[DATE]"
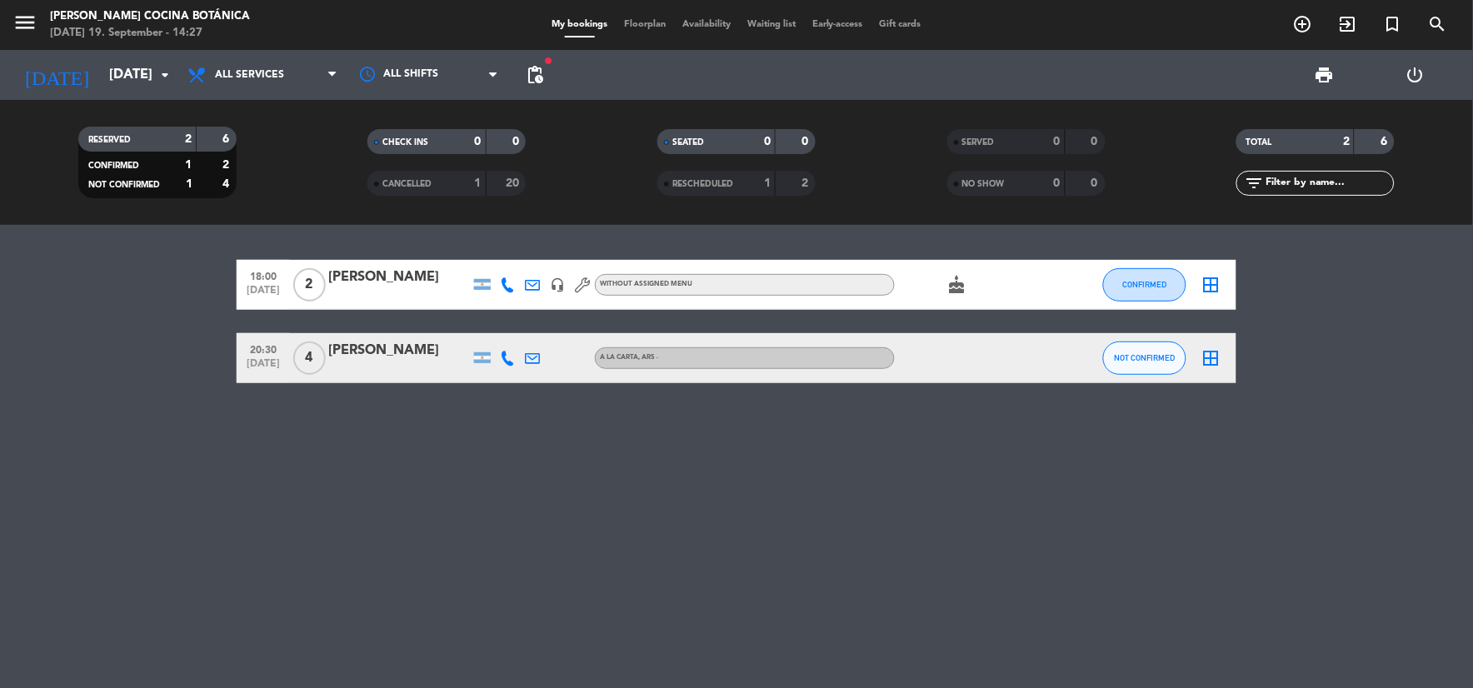
click at [262, 97] on div "All services Breakfast Brunch Lunch Dinner All services All services Breakfast …" at bounding box center [262, 75] width 167 height 50
click at [263, 80] on span "All services" at bounding box center [249, 75] width 69 height 12
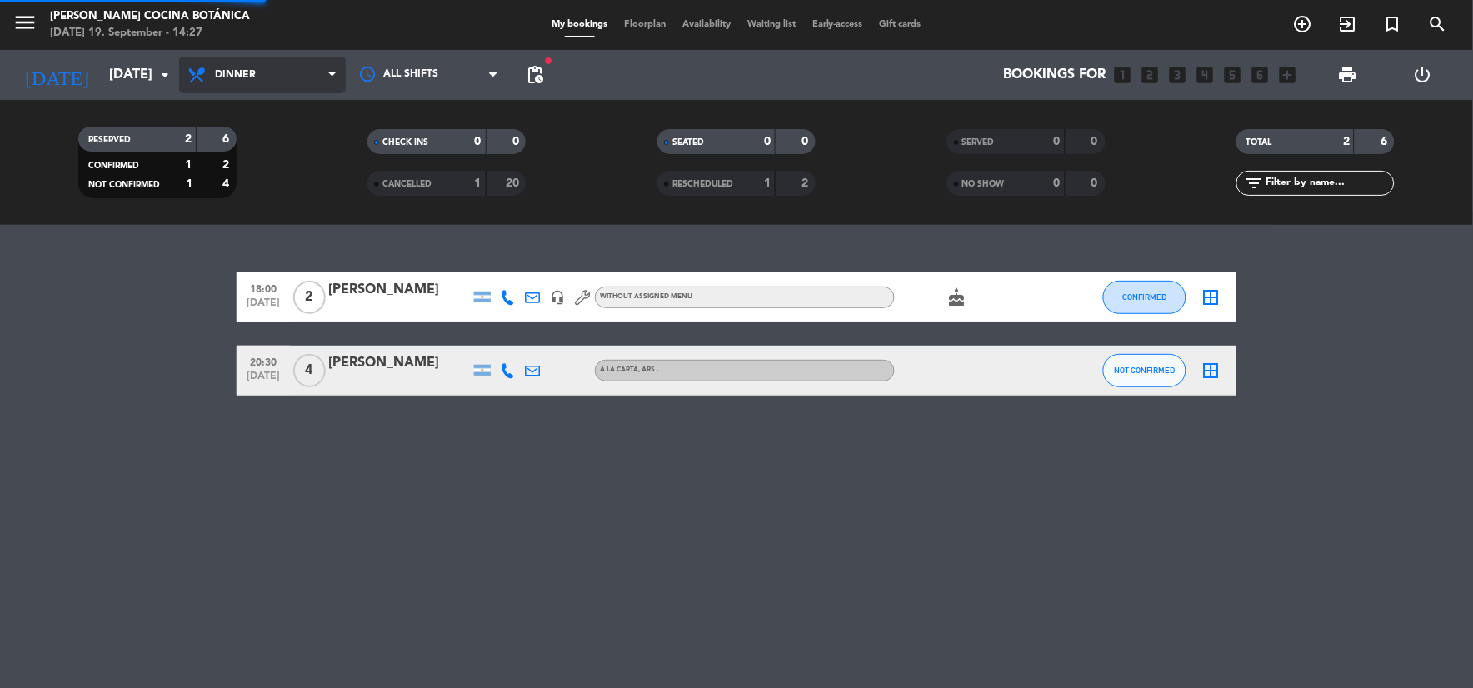
click at [247, 248] on ng-component "menu [PERSON_NAME] Cocina Botánica [DATE] 19. September - 14:27 My bookings Flo…" at bounding box center [736, 344] width 1473 height 688
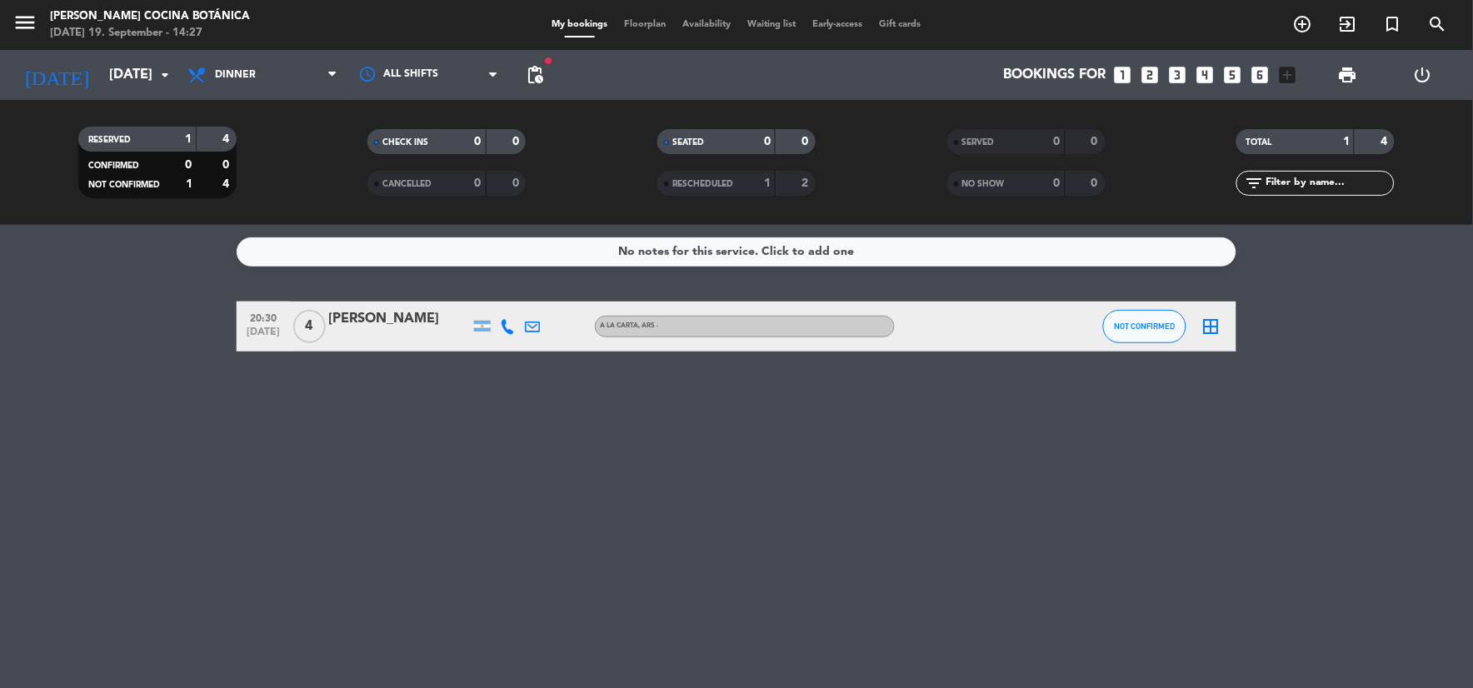
click at [1144, 76] on icon "looks_two" at bounding box center [1150, 75] width 22 height 22
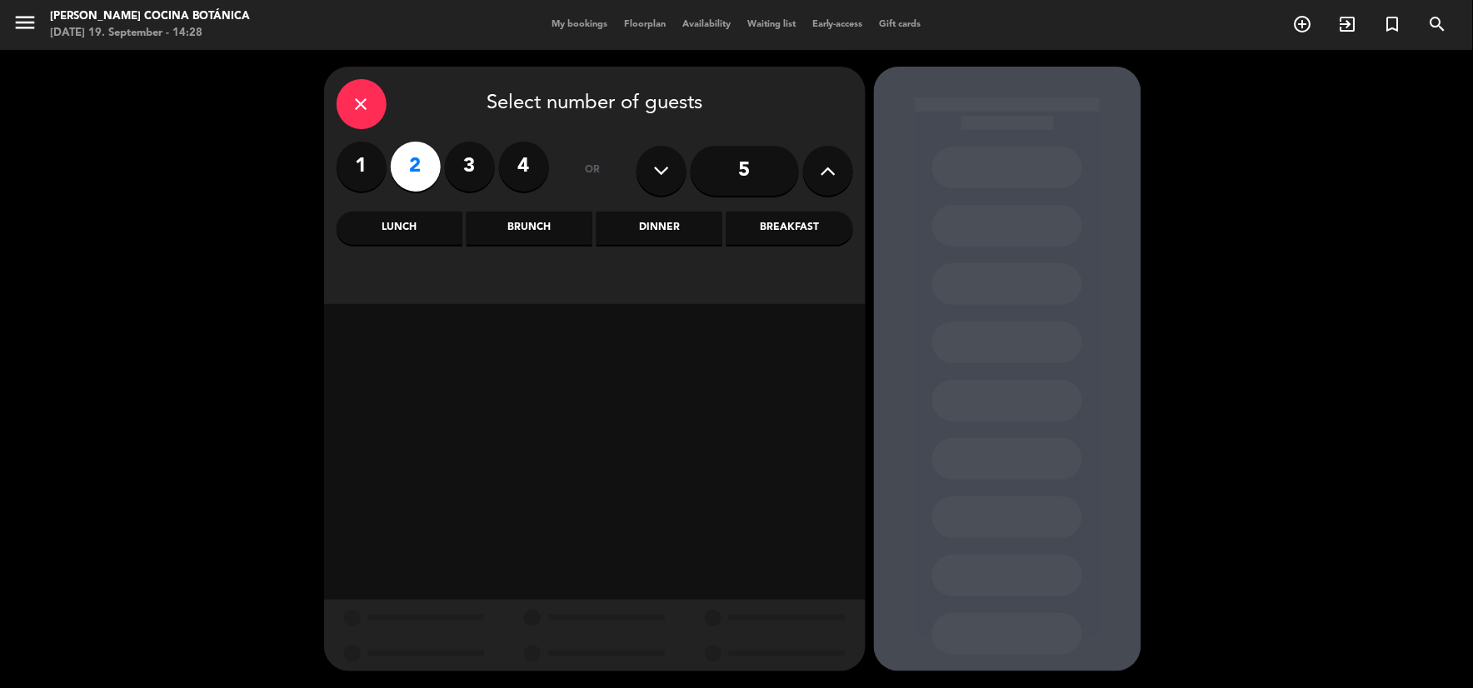
click at [658, 226] on div "Dinner" at bounding box center [659, 228] width 126 height 33
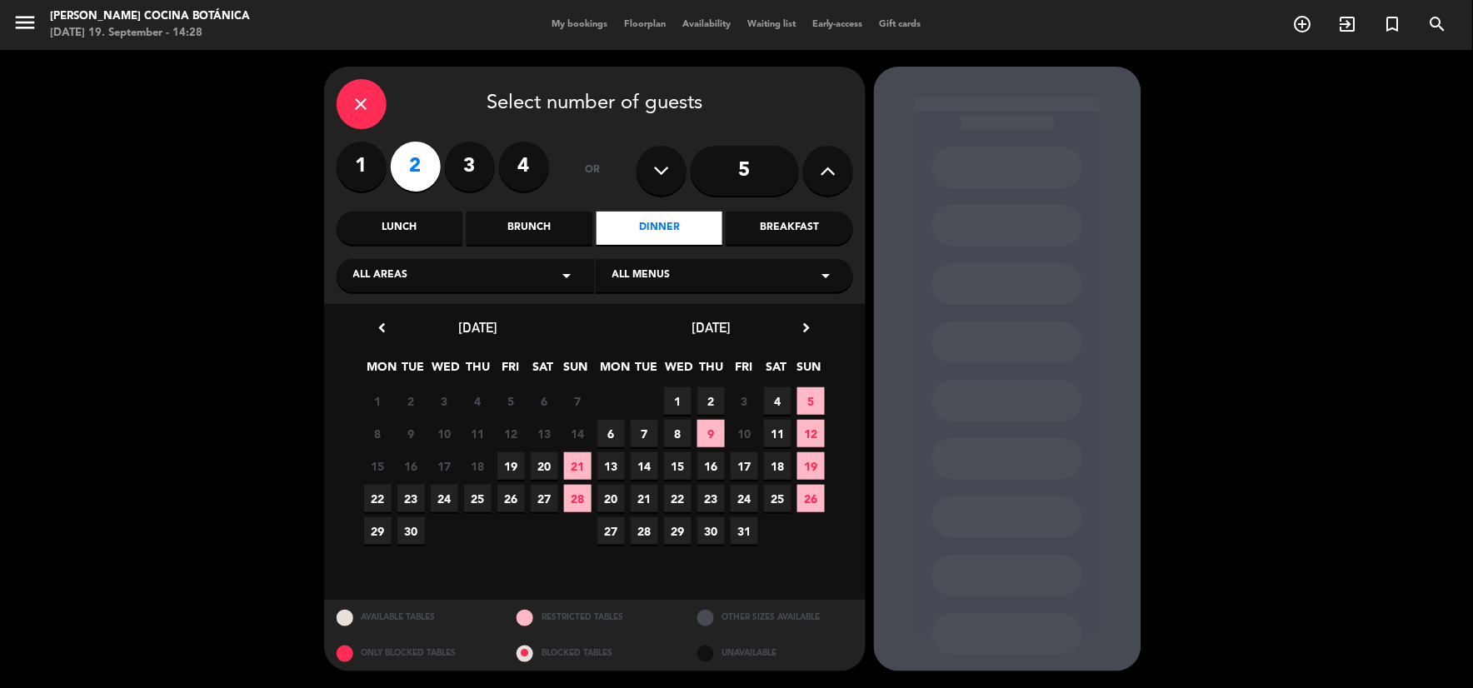
click at [407, 488] on span "23" at bounding box center [410, 498] width 27 height 27
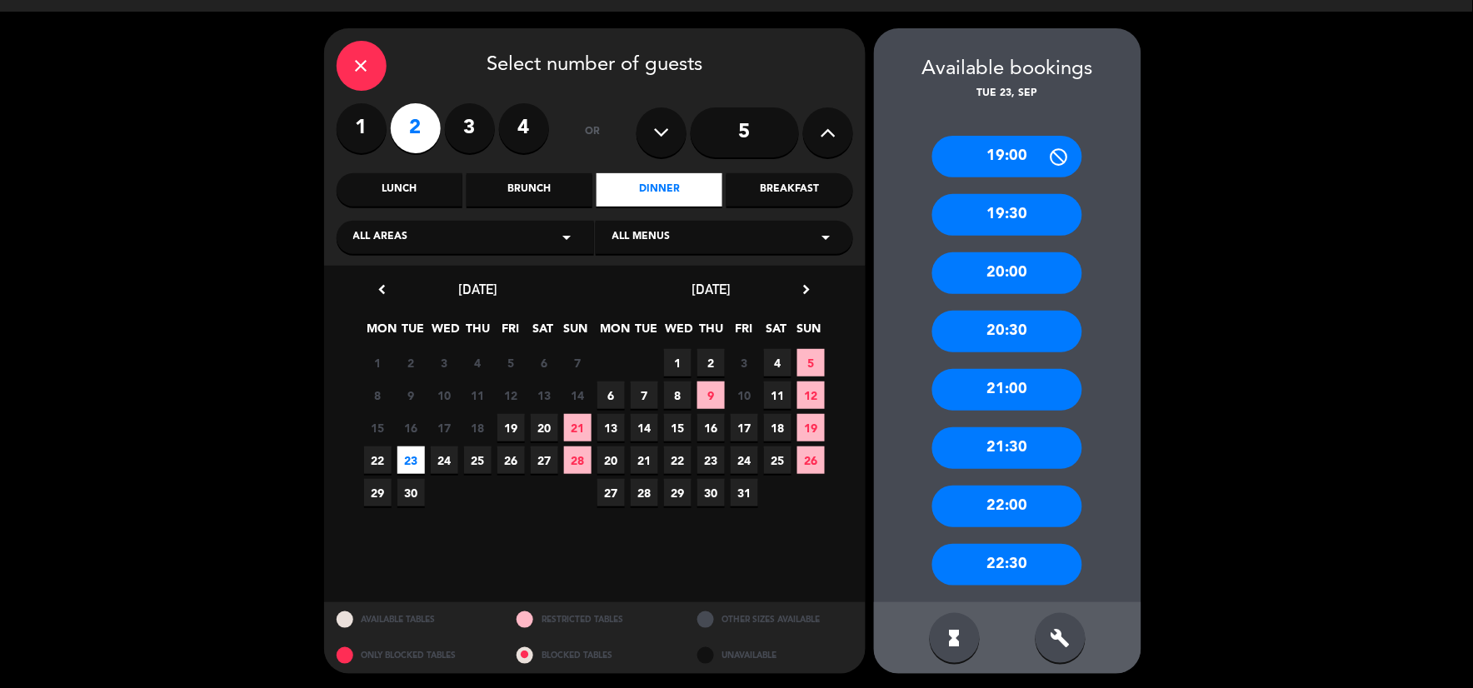
scroll to position [39, 0]
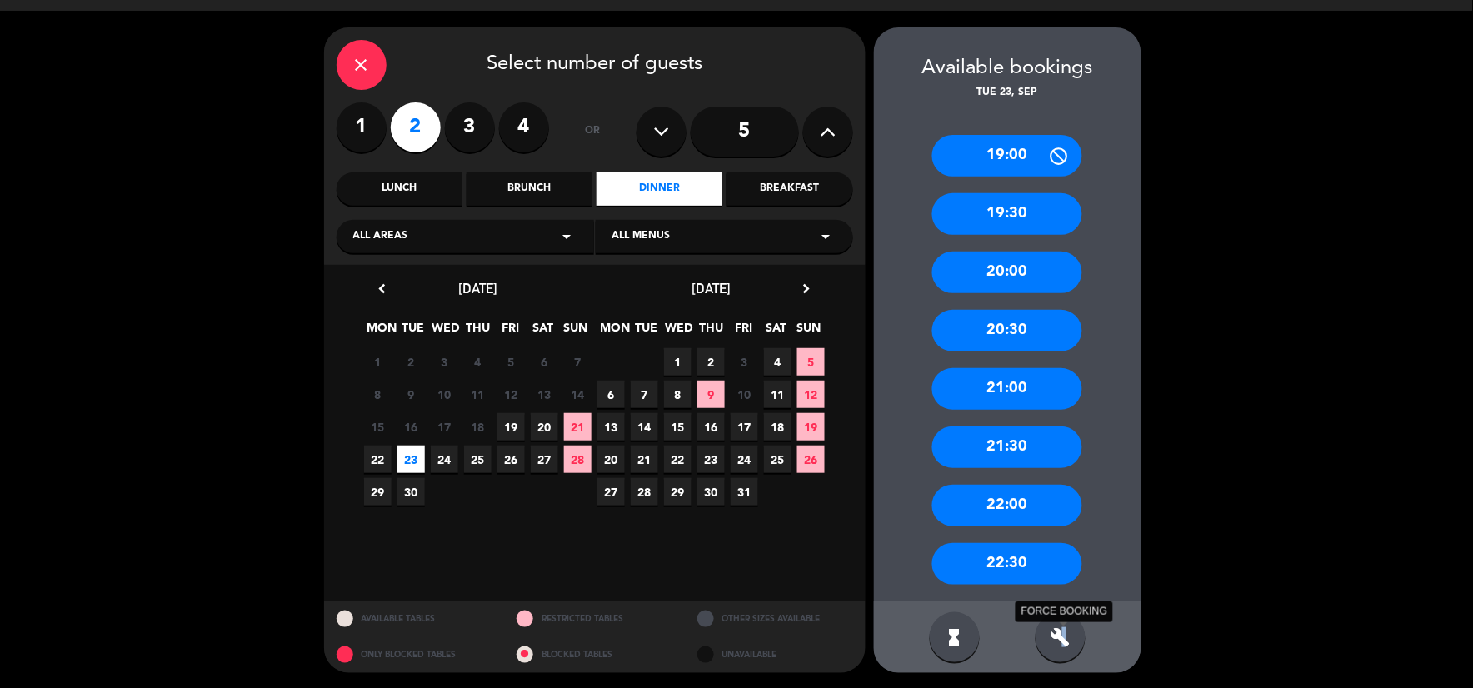
click at [1064, 627] on icon "build" at bounding box center [1060, 637] width 20 height 20
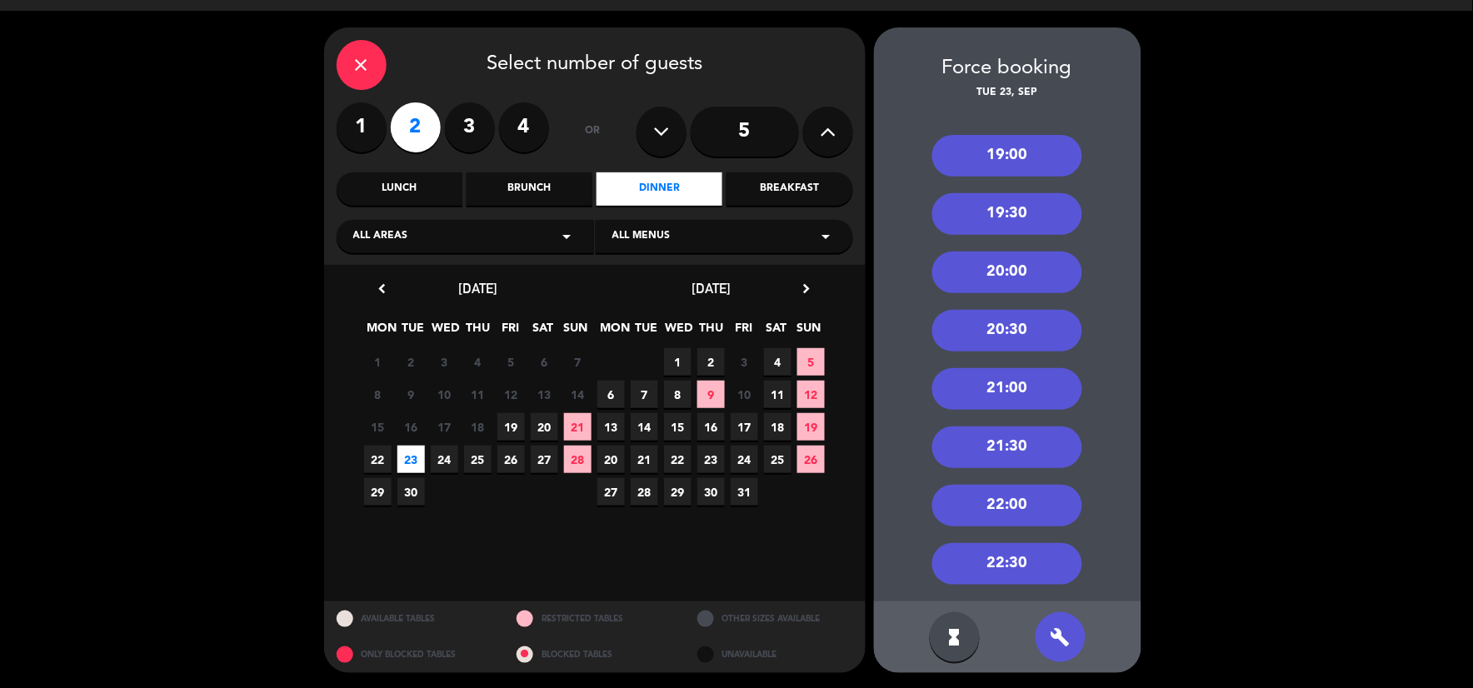
click at [1020, 377] on div "21:00" at bounding box center [1007, 389] width 150 height 42
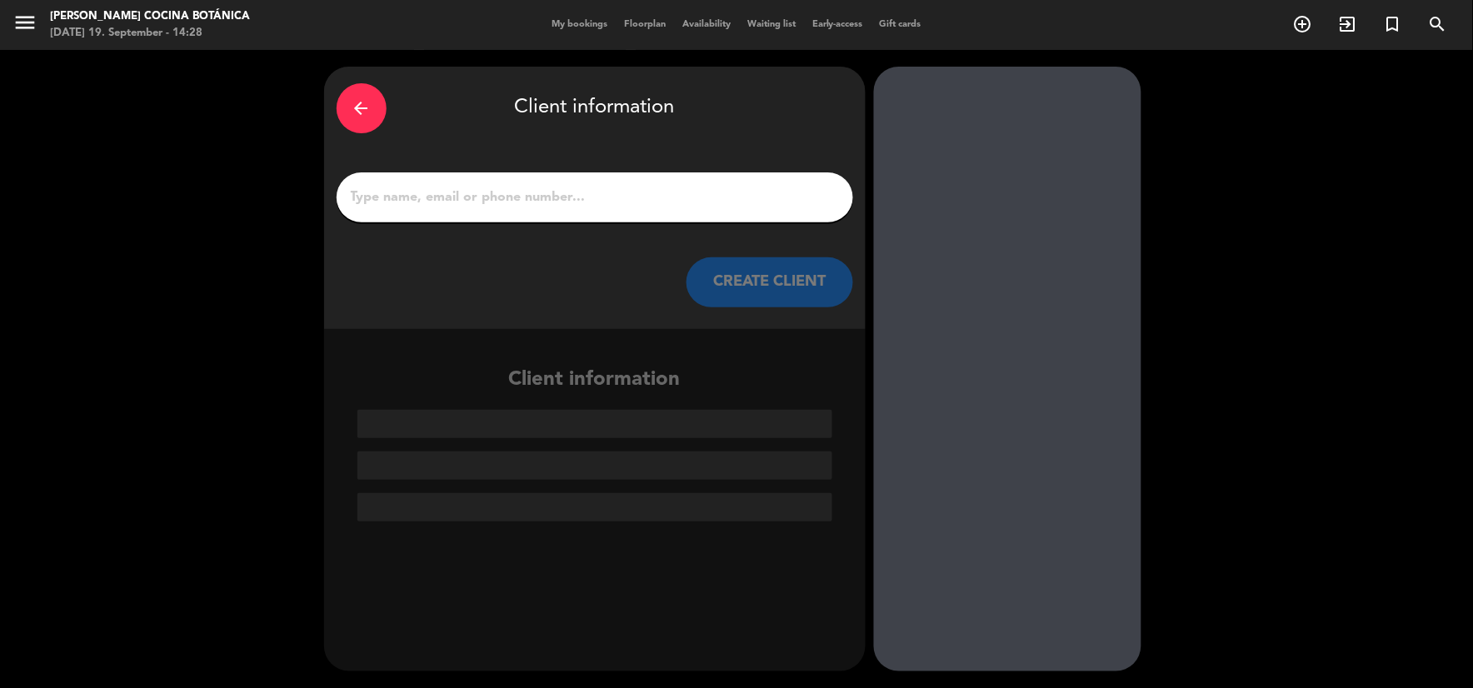
scroll to position [0, 0]
click at [512, 180] on div at bounding box center [595, 197] width 516 height 50
click at [521, 196] on input "1" at bounding box center [594, 197] width 491 height 23
paste input "[PERSON_NAME]"
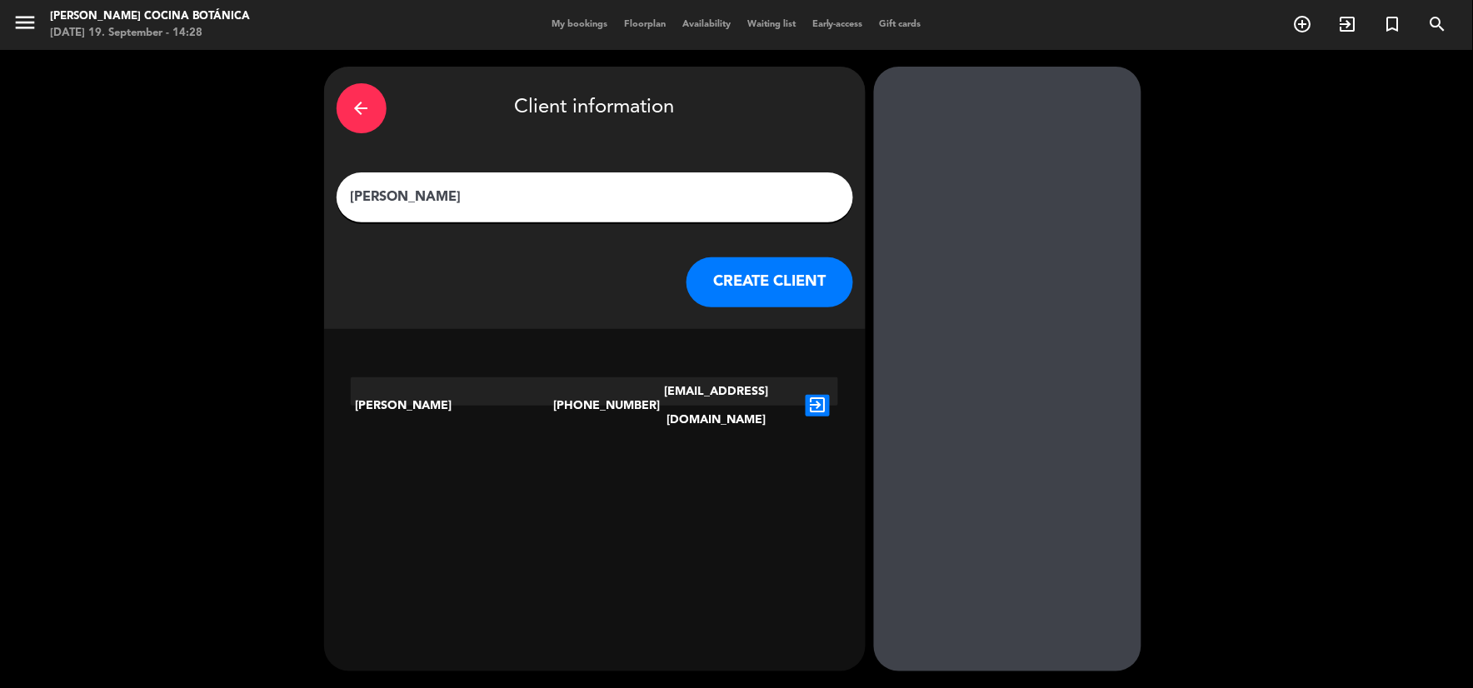
type input "[PERSON_NAME]"
click at [721, 272] on button "CREATE CLIENT" at bounding box center [769, 282] width 167 height 50
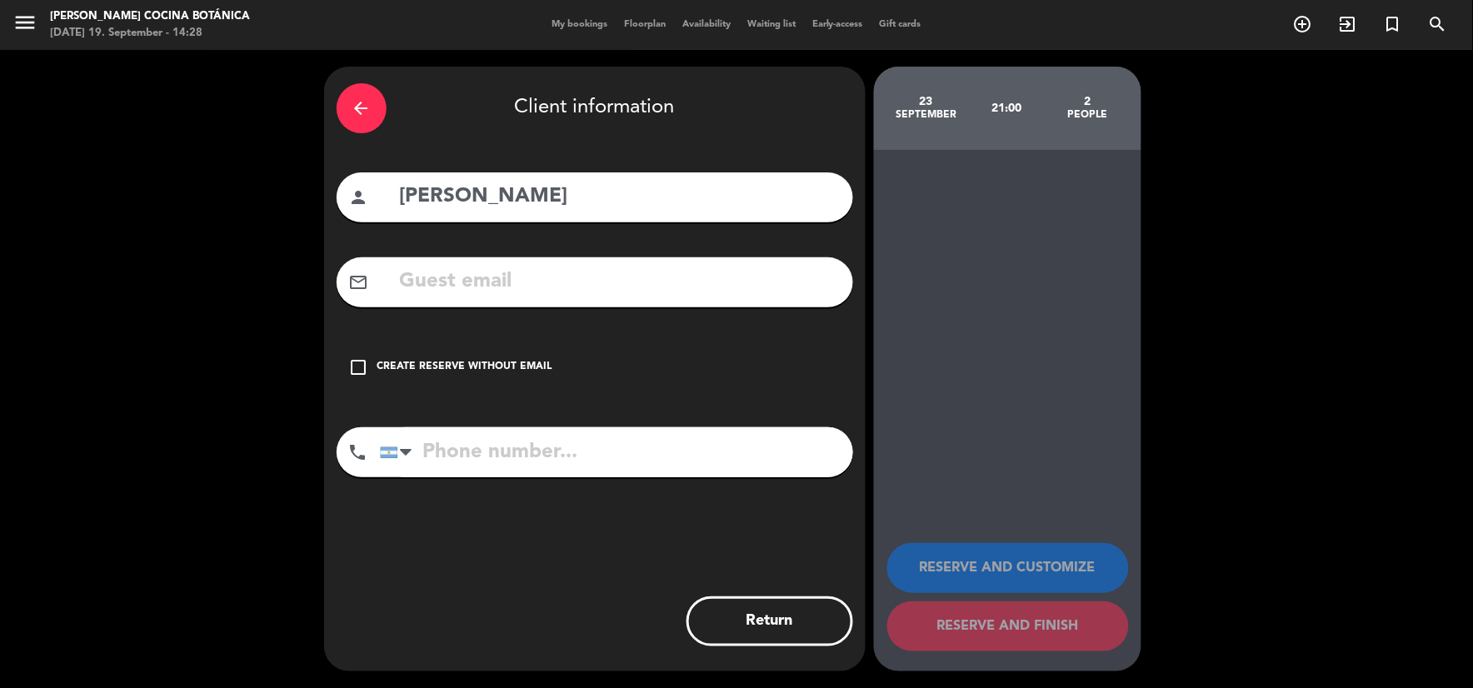
click at [1137, 330] on div "RESERVE AND CUSTOMIZE RESERVE AND FINISH" at bounding box center [1007, 410] width 267 height 521
click at [450, 282] on input "text" at bounding box center [619, 282] width 442 height 34
paste input "[EMAIL_ADDRESS][DOMAIN_NAME]"
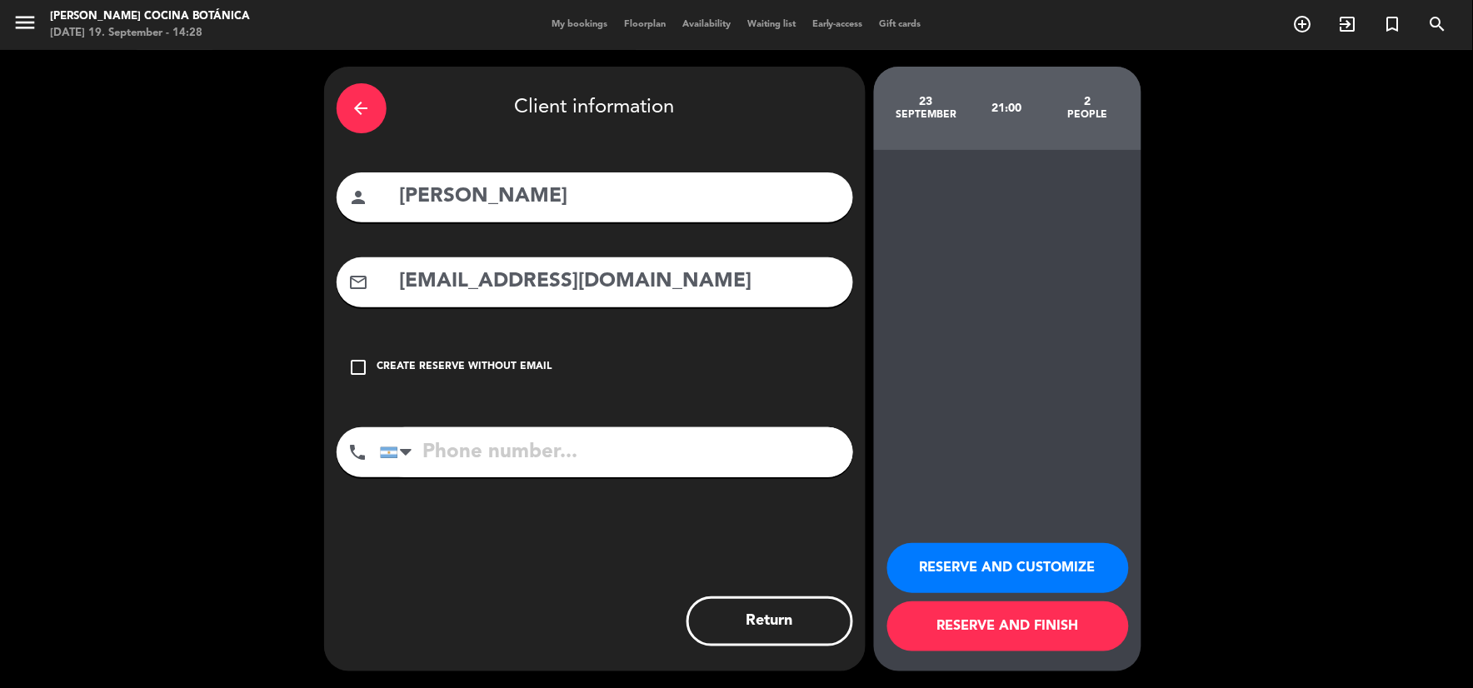
type input "[EMAIL_ADDRESS][DOMAIN_NAME]"
click at [555, 454] on input "tel" at bounding box center [616, 452] width 473 height 50
paste input "01143994202"
type input "01143994202"
click at [989, 560] on button "RESERVE AND CUSTOMIZE" at bounding box center [1008, 568] width 242 height 50
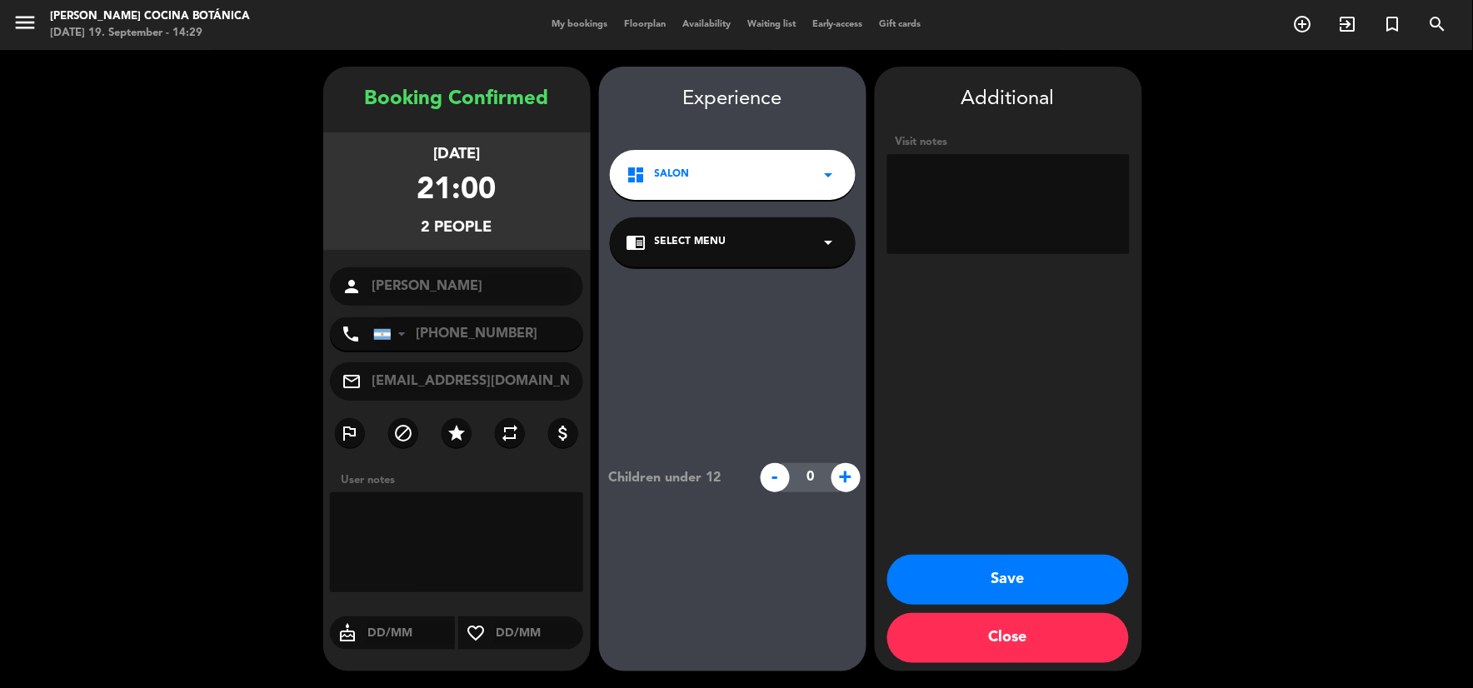
click at [942, 198] on textarea at bounding box center [1008, 204] width 242 height 100
paste textarea "HQ6UV9RQ"
type textarea "Bigbox Cuisine. HQ6UV9RQ"
click at [1001, 572] on button "Save" at bounding box center [1008, 580] width 242 height 50
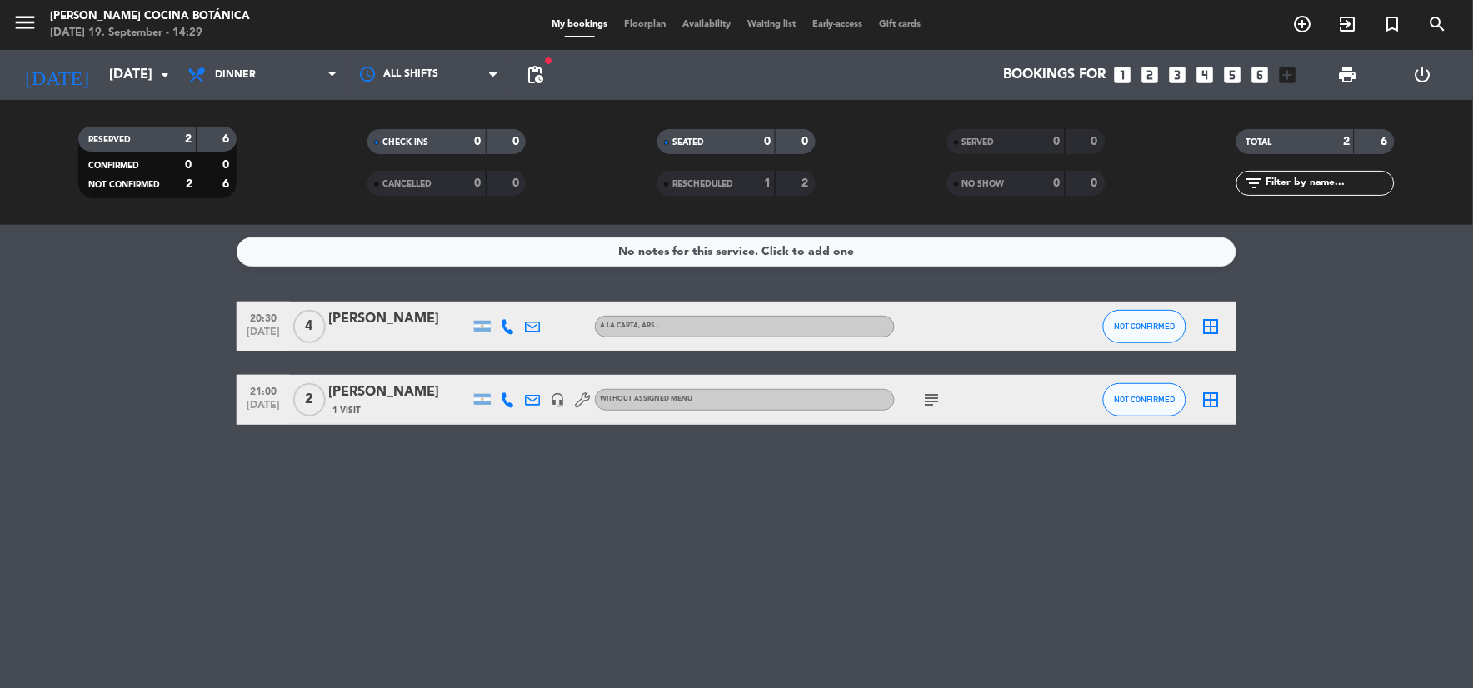
click at [122, 97] on div "[DATE] [DATE] arrow_drop_down" at bounding box center [95, 75] width 167 height 50
click at [130, 76] on input "[DATE]" at bounding box center [189, 75] width 177 height 32
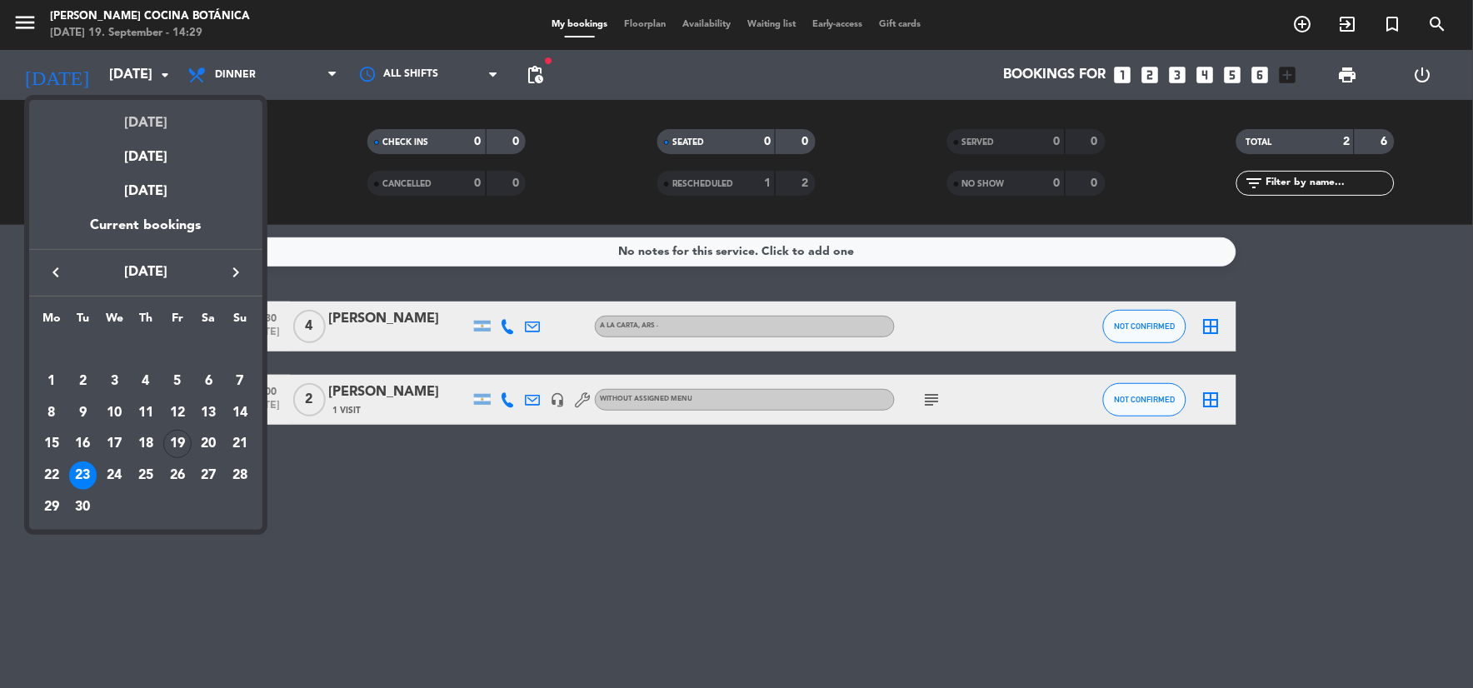
click at [157, 109] on div "[DATE]" at bounding box center [145, 117] width 233 height 34
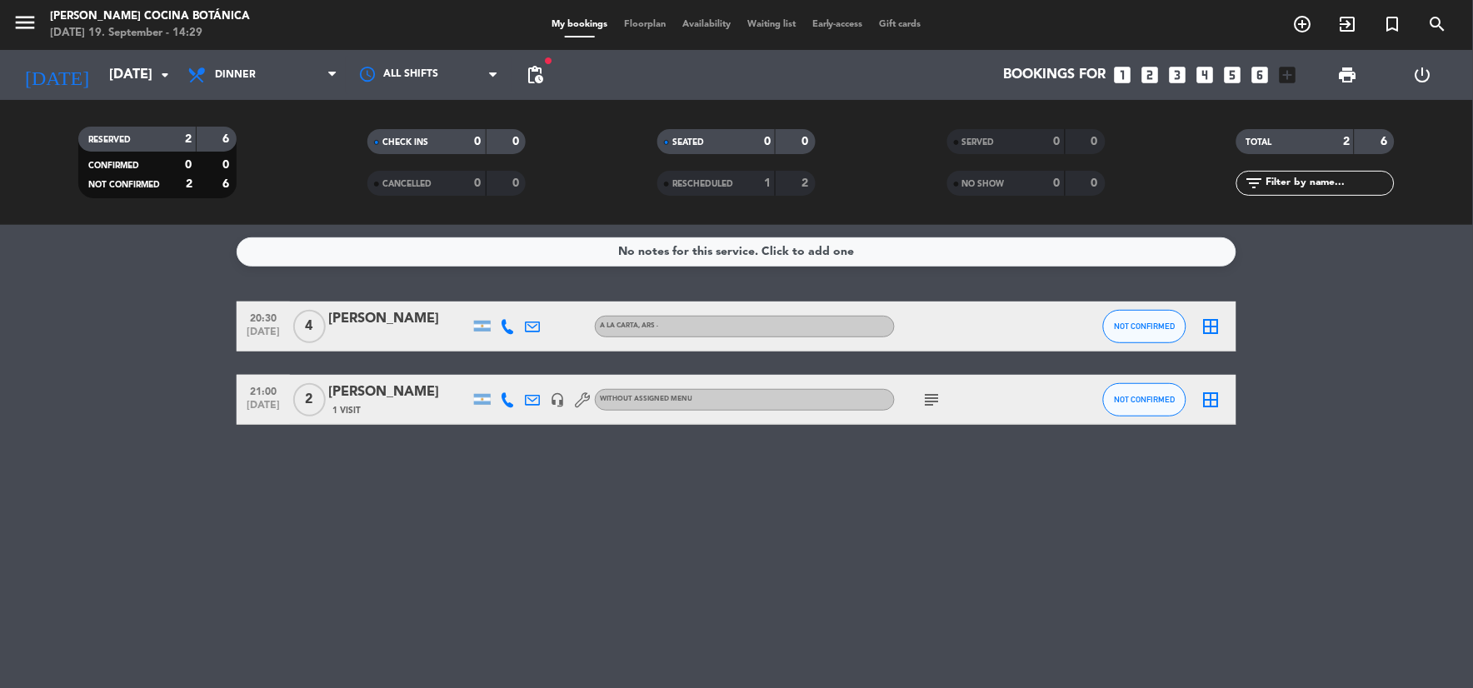
type input "[DATE]"
click at [221, 77] on span "Dinner" at bounding box center [235, 75] width 41 height 12
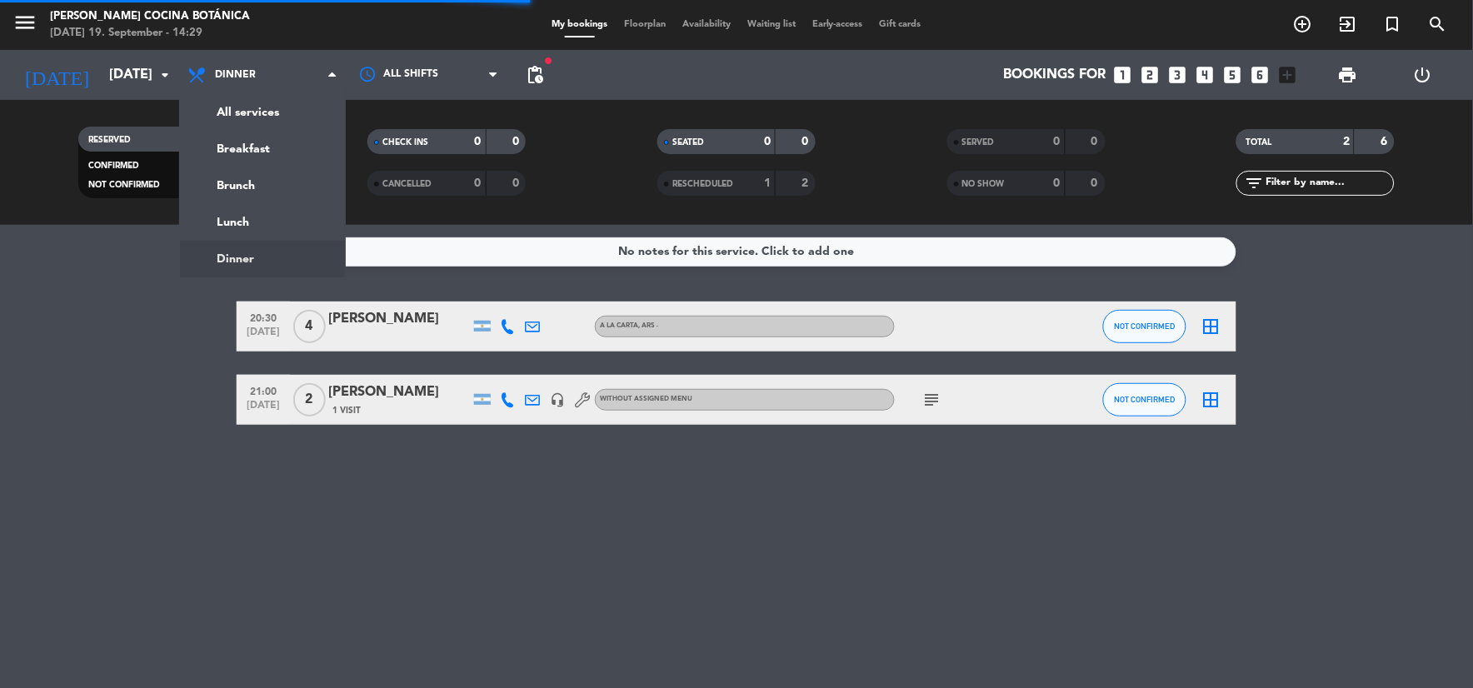
click at [243, 114] on div "RESERVED 2 6 CONFIRMED 0 0 NOT CONFIRMED 2 6 CHECK INS 0 0 CANCELLED 0 0 SEATED…" at bounding box center [736, 162] width 1473 height 125
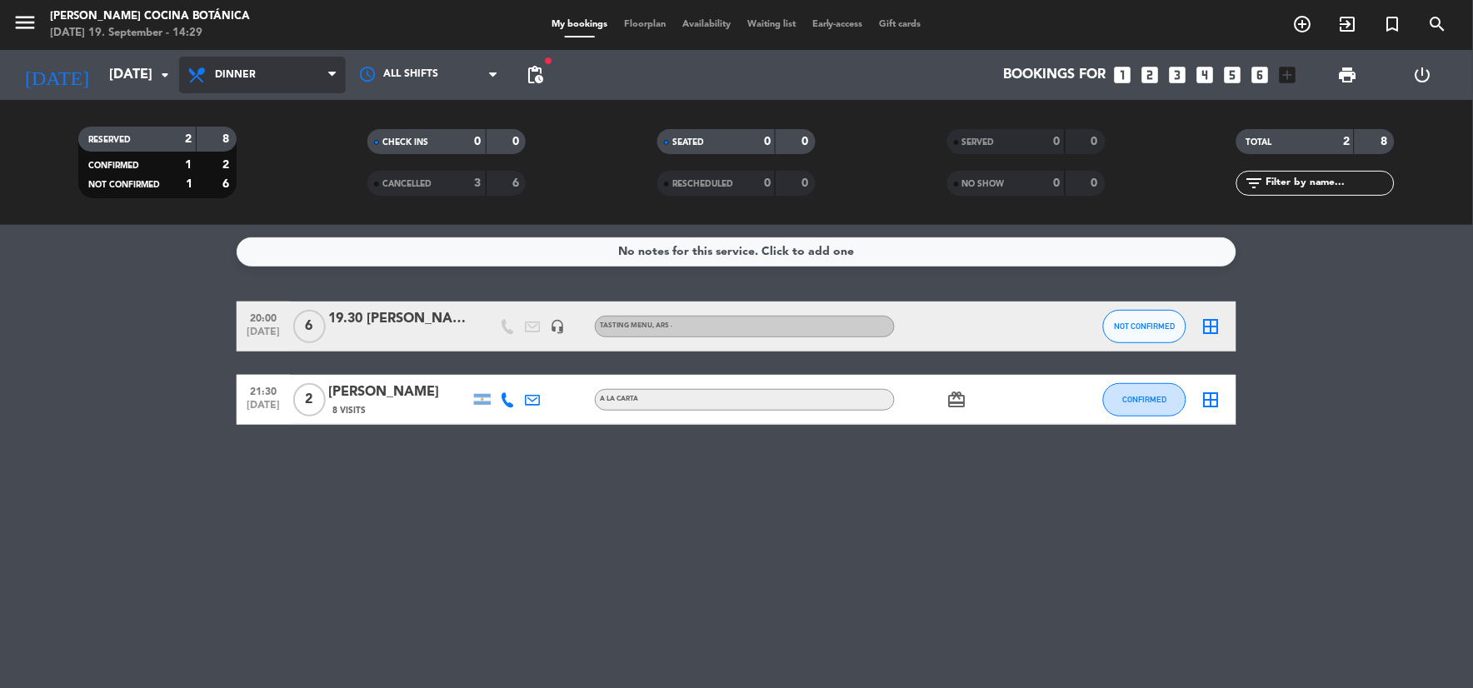
click at [240, 77] on span "Dinner" at bounding box center [235, 75] width 41 height 12
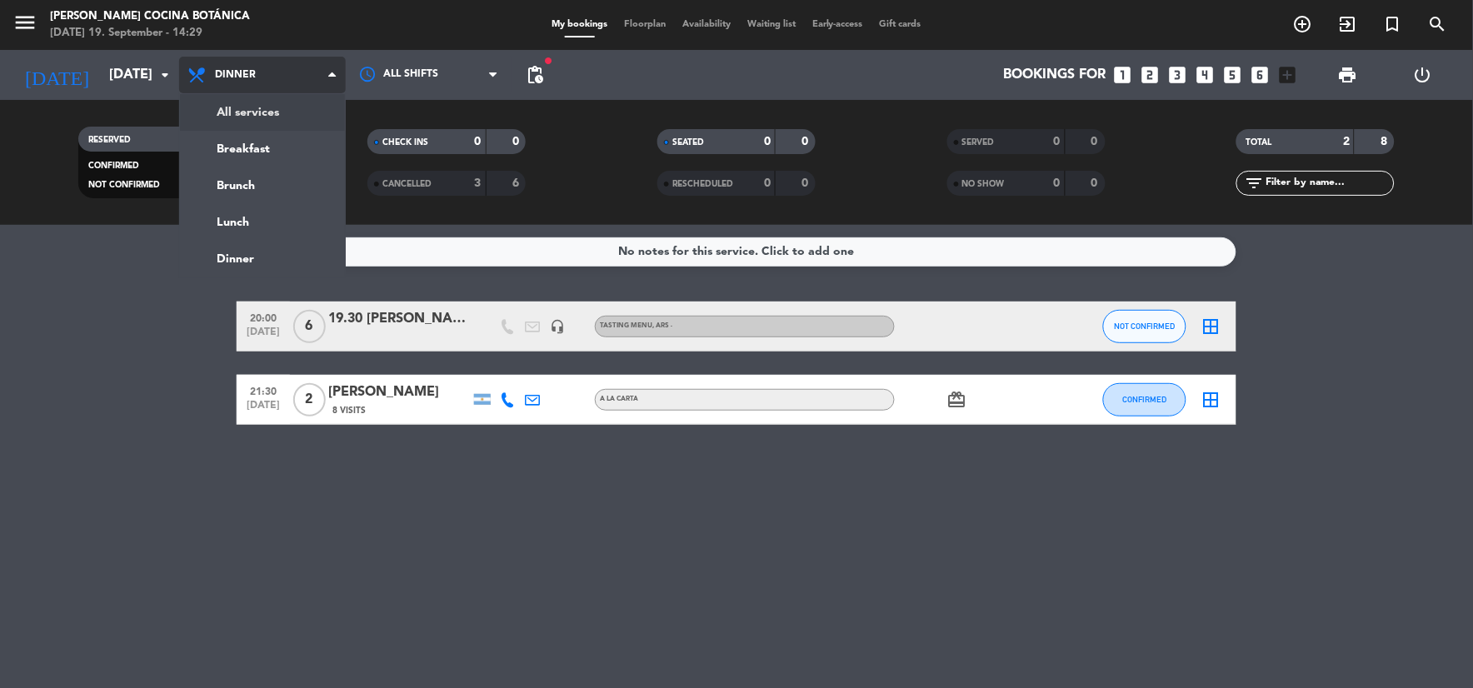
click at [240, 97] on div "All services Breakfast Brunch Lunch Dinner Dinner All services Breakfast Brunch…" at bounding box center [262, 75] width 167 height 50
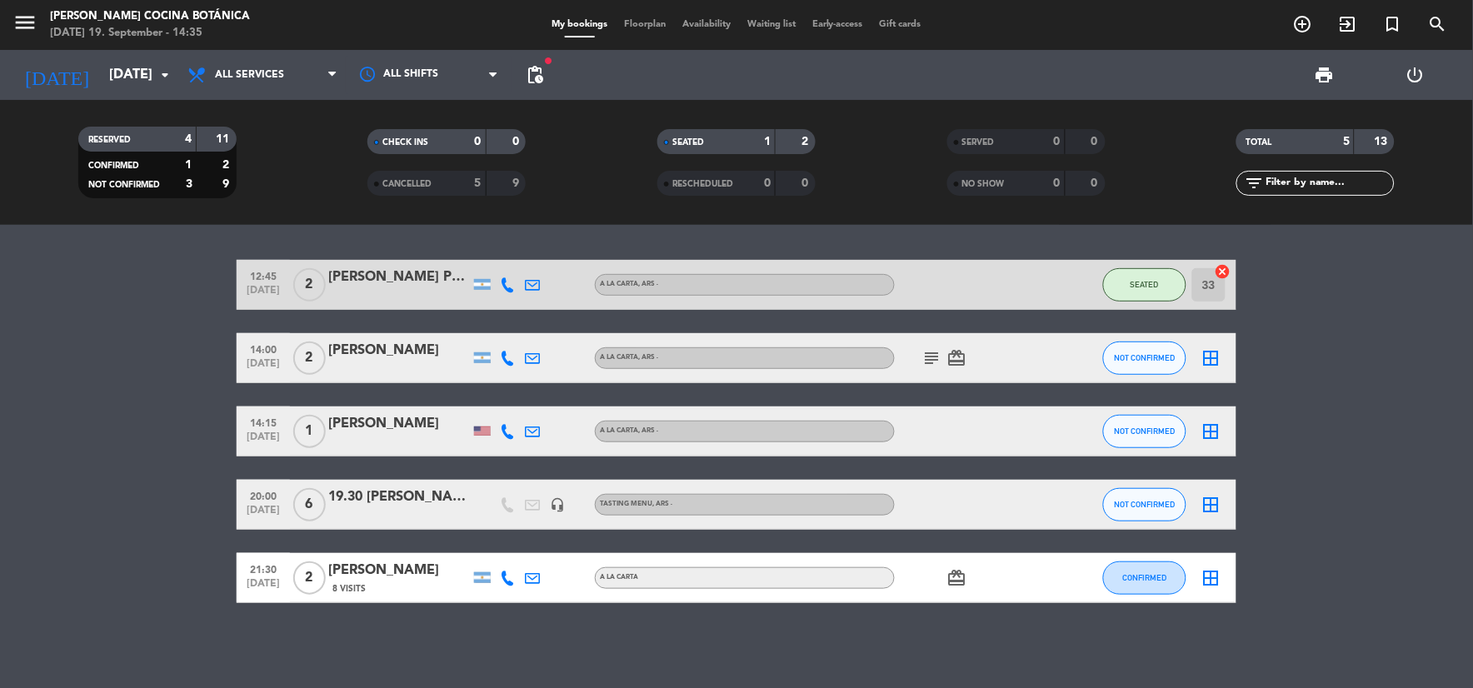
click at [1218, 352] on icon "border_all" at bounding box center [1211, 358] width 20 height 20
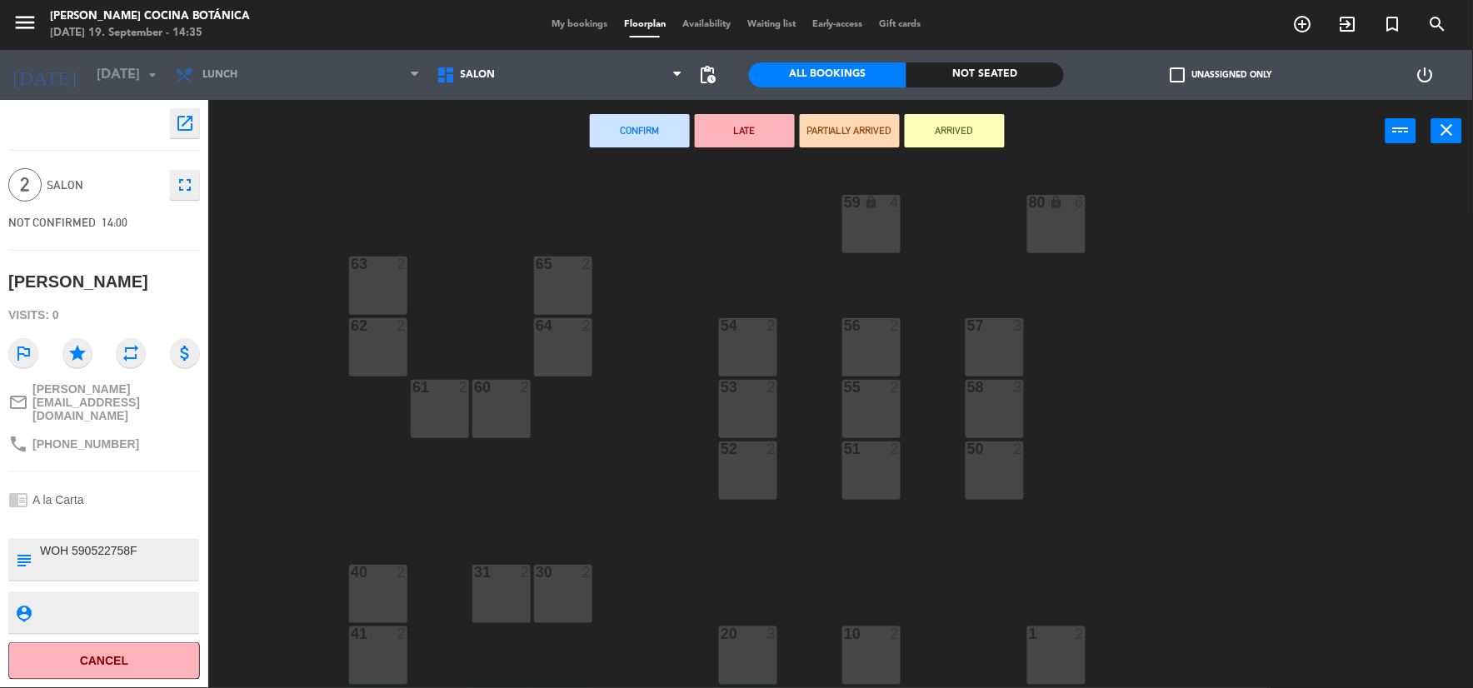
click at [561, 589] on div "30 2" at bounding box center [563, 594] width 58 height 58
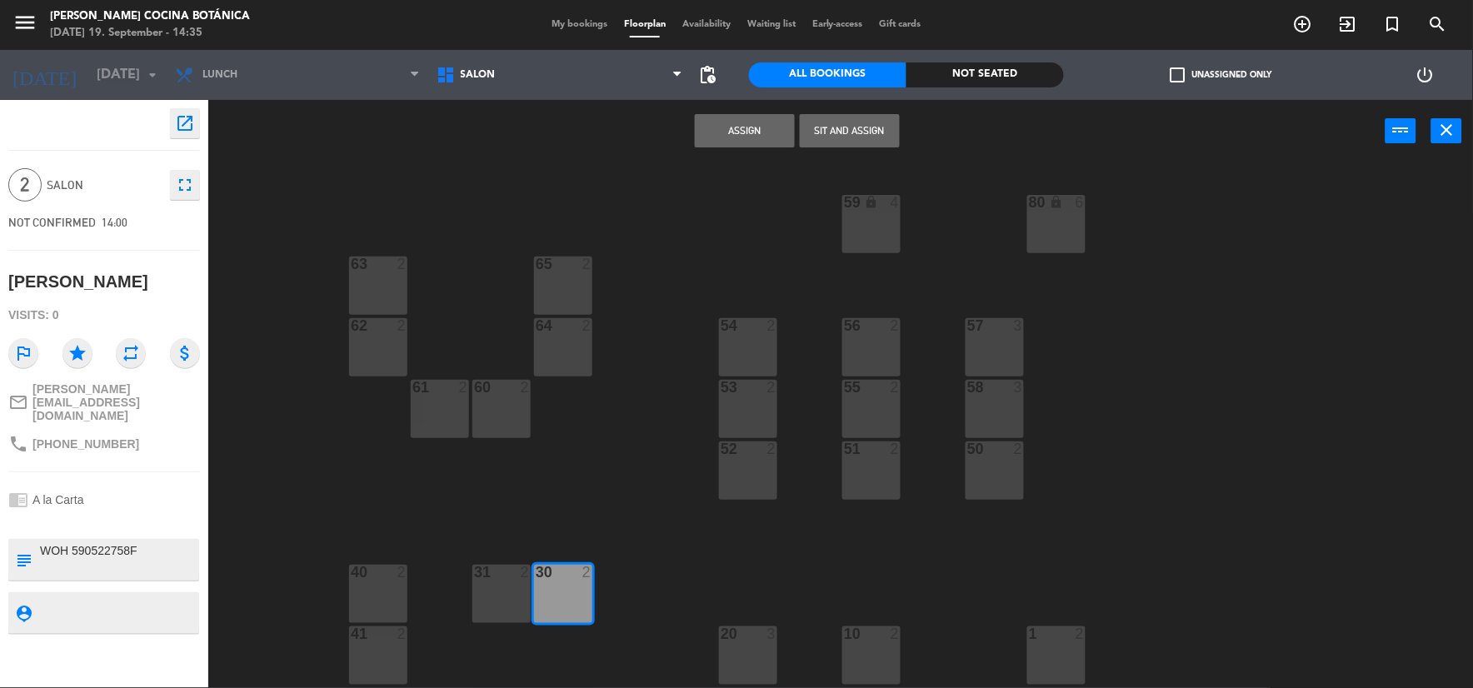
click at [875, 137] on button "Sit and Assign" at bounding box center [850, 130] width 100 height 33
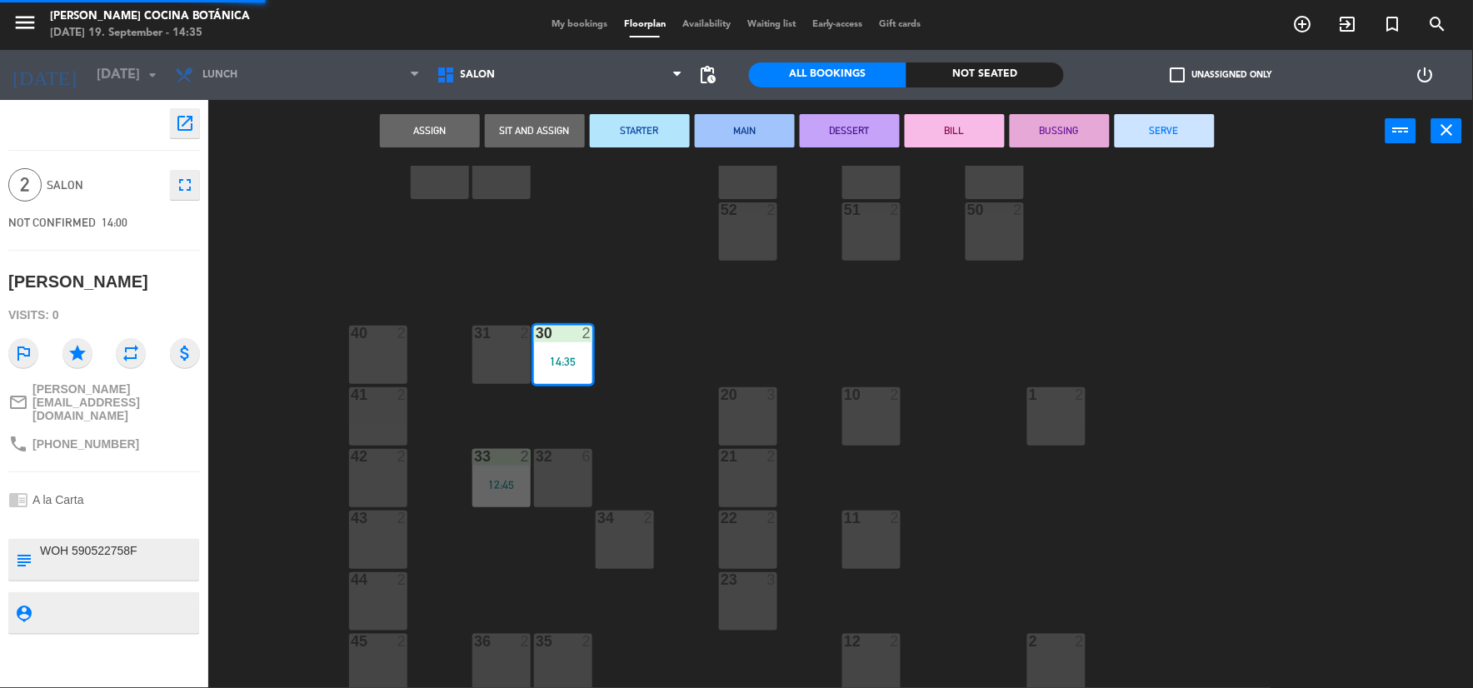
scroll to position [370, 0]
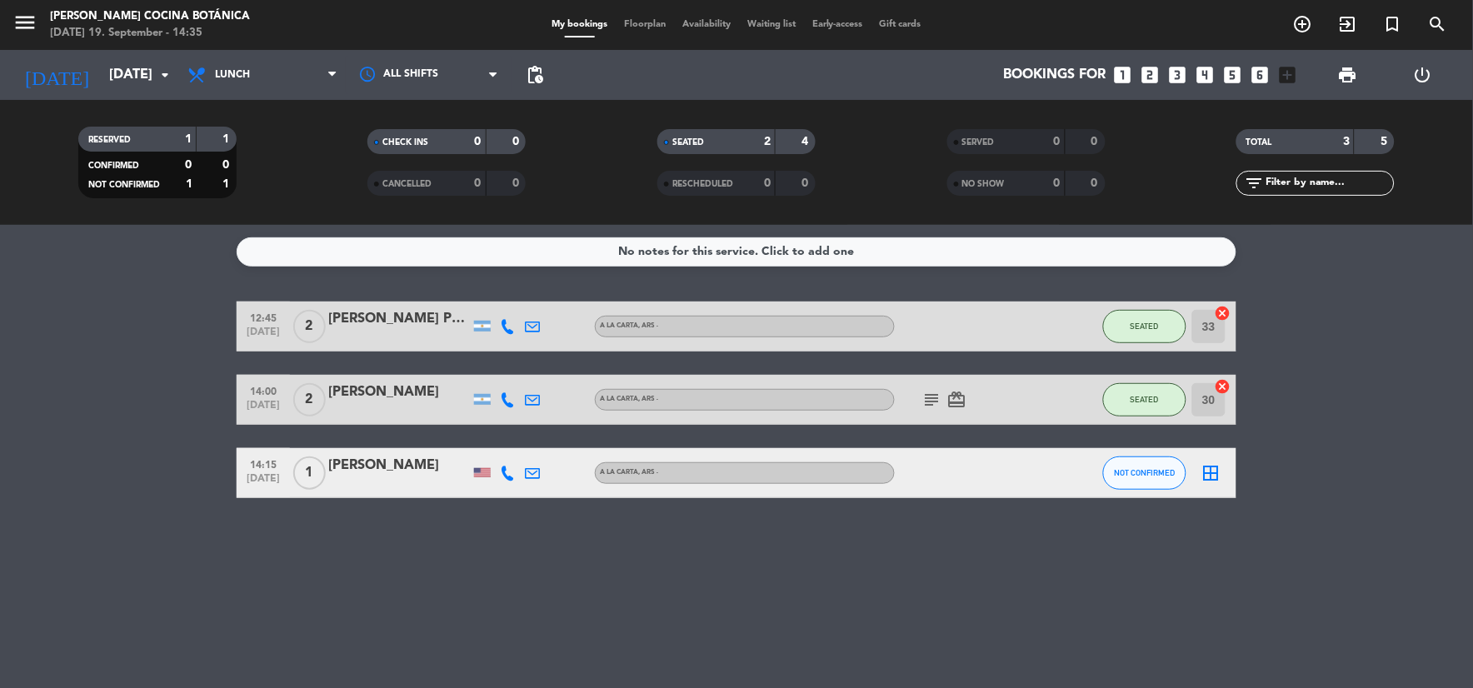
click at [1218, 473] on icon "border_all" at bounding box center [1211, 473] width 20 height 20
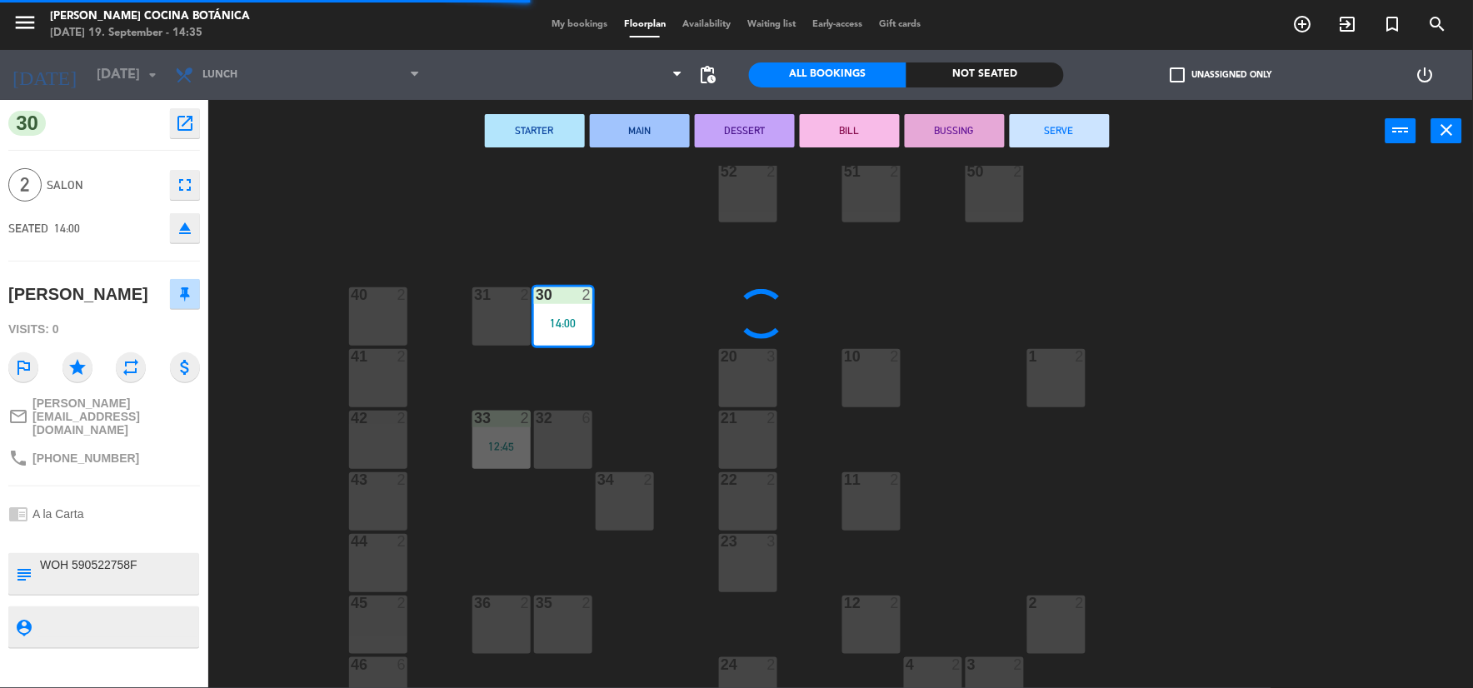
scroll to position [462, 0]
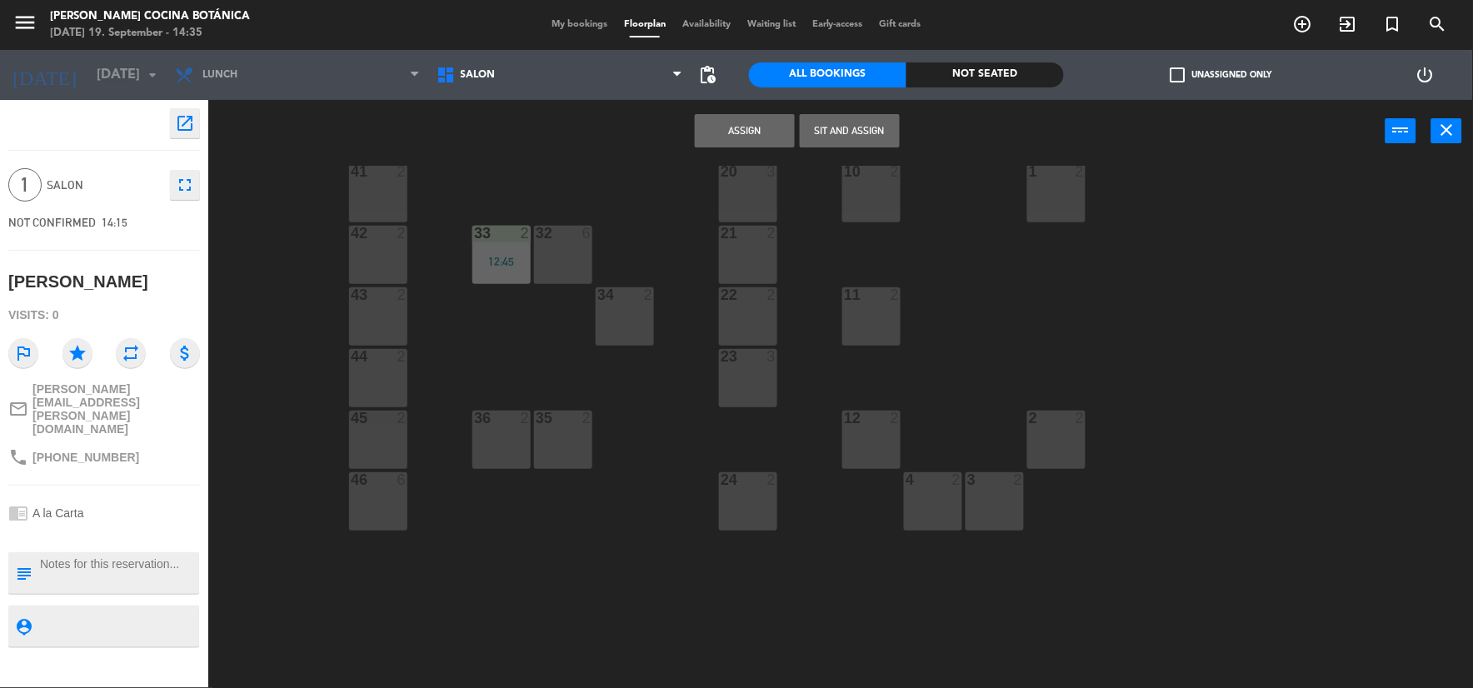
click at [758, 405] on div "23 3" at bounding box center [748, 378] width 58 height 58
click at [859, 136] on button "Sit and Assign" at bounding box center [850, 130] width 100 height 33
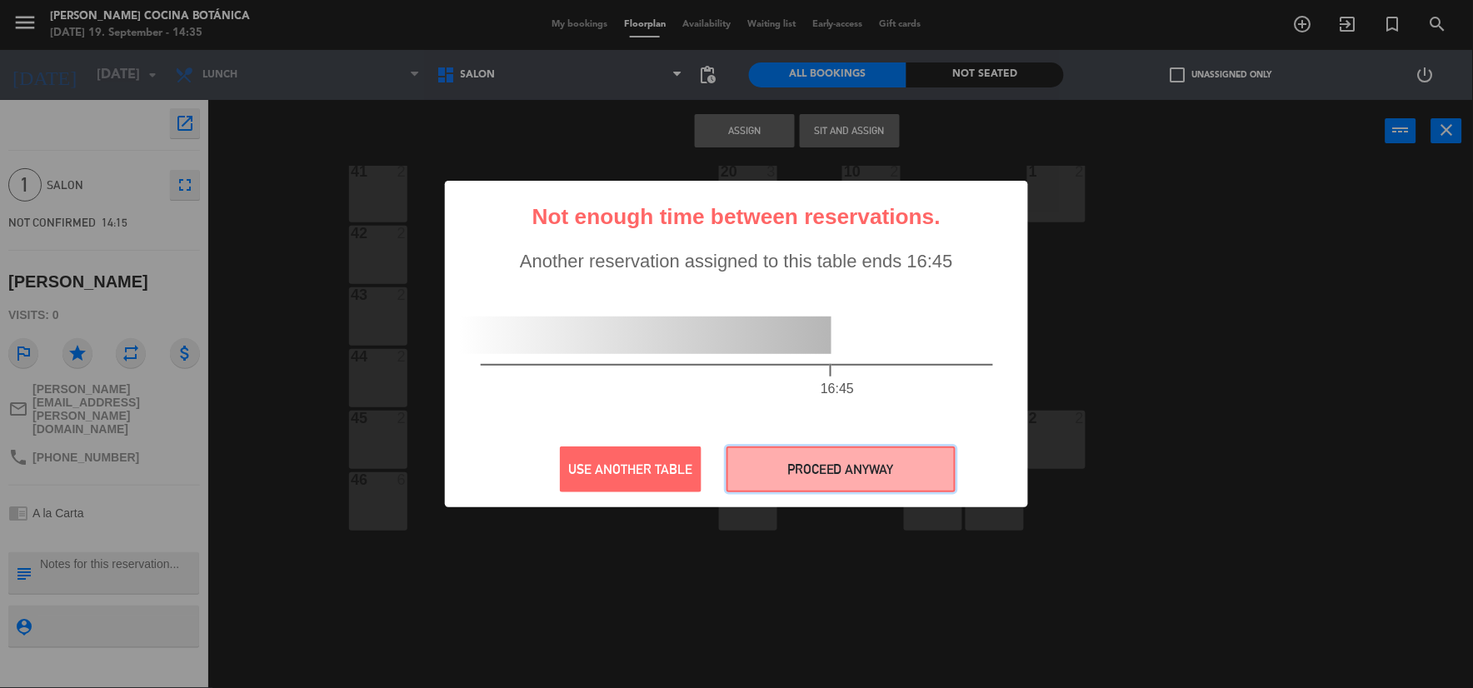
click at [772, 455] on button "PROCEED ANYWAY" at bounding box center [840, 469] width 229 height 46
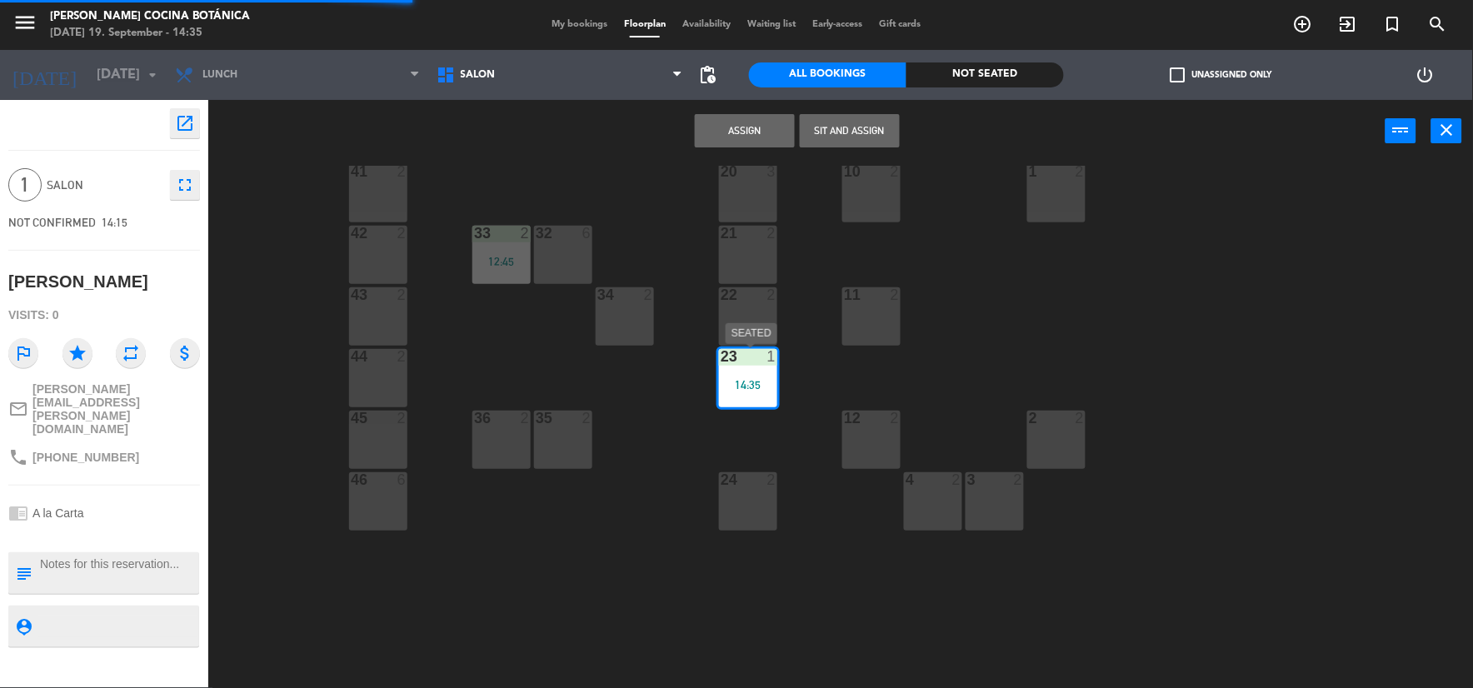
click at [752, 396] on div "23 1 14:35" at bounding box center [748, 378] width 58 height 58
